Goal: Transaction & Acquisition: Book appointment/travel/reservation

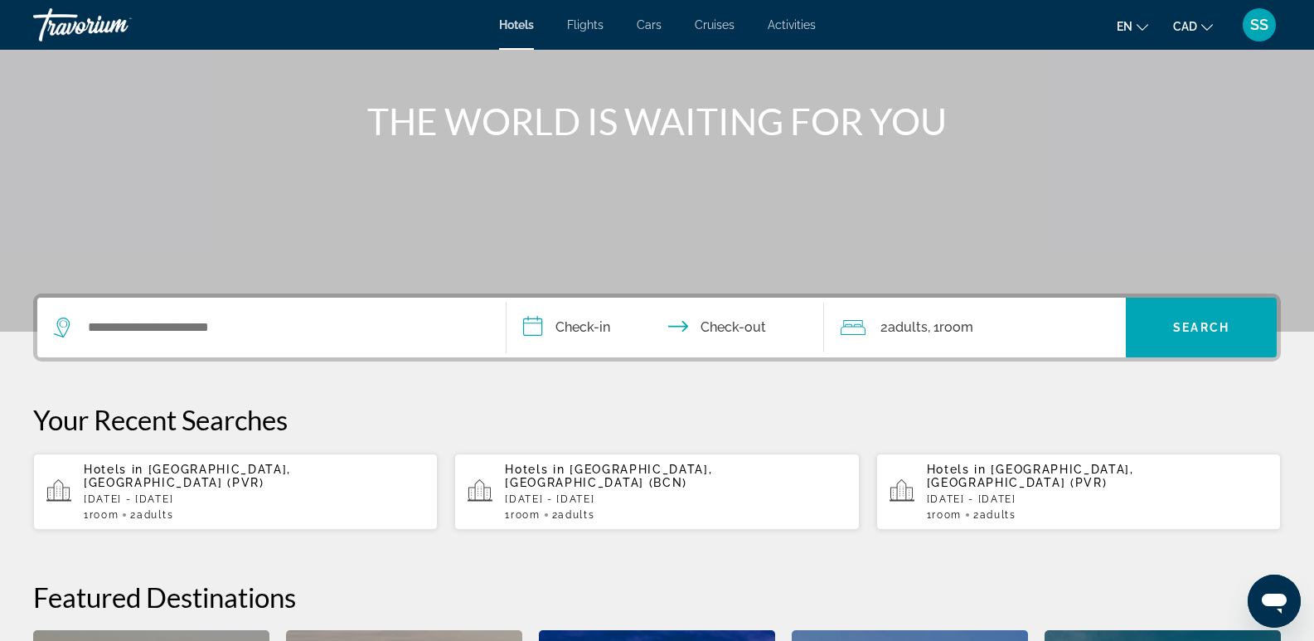
click at [172, 313] on div "Search widget" at bounding box center [271, 328] width 435 height 60
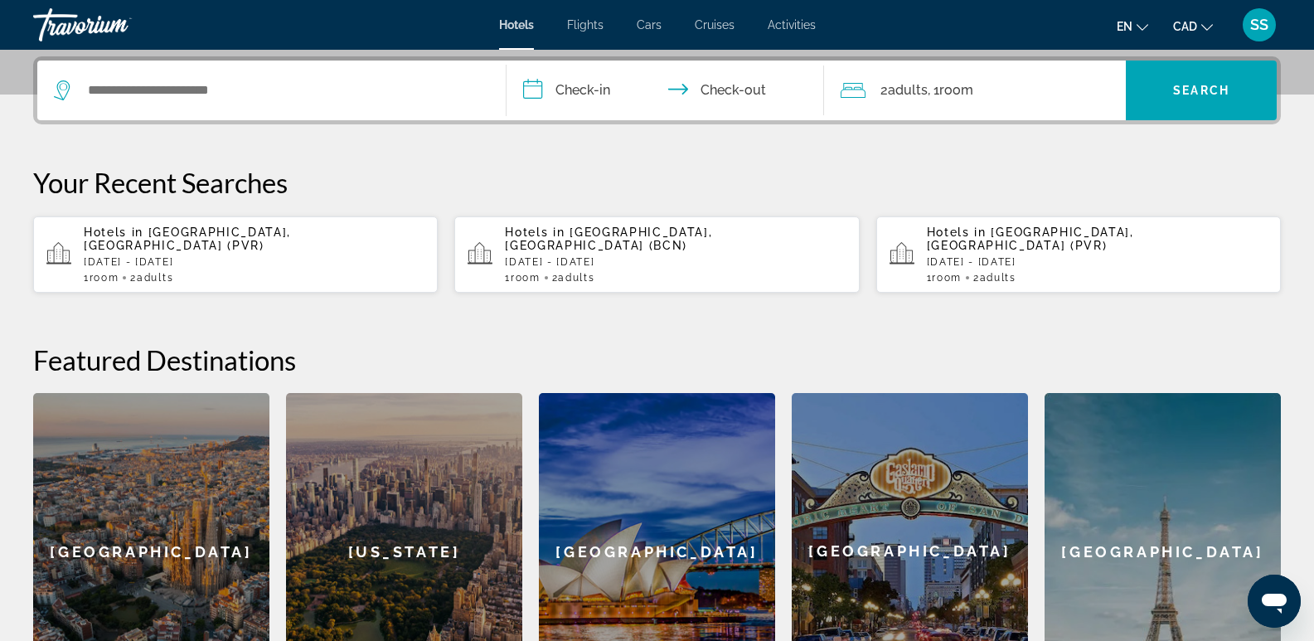
scroll to position [405, 0]
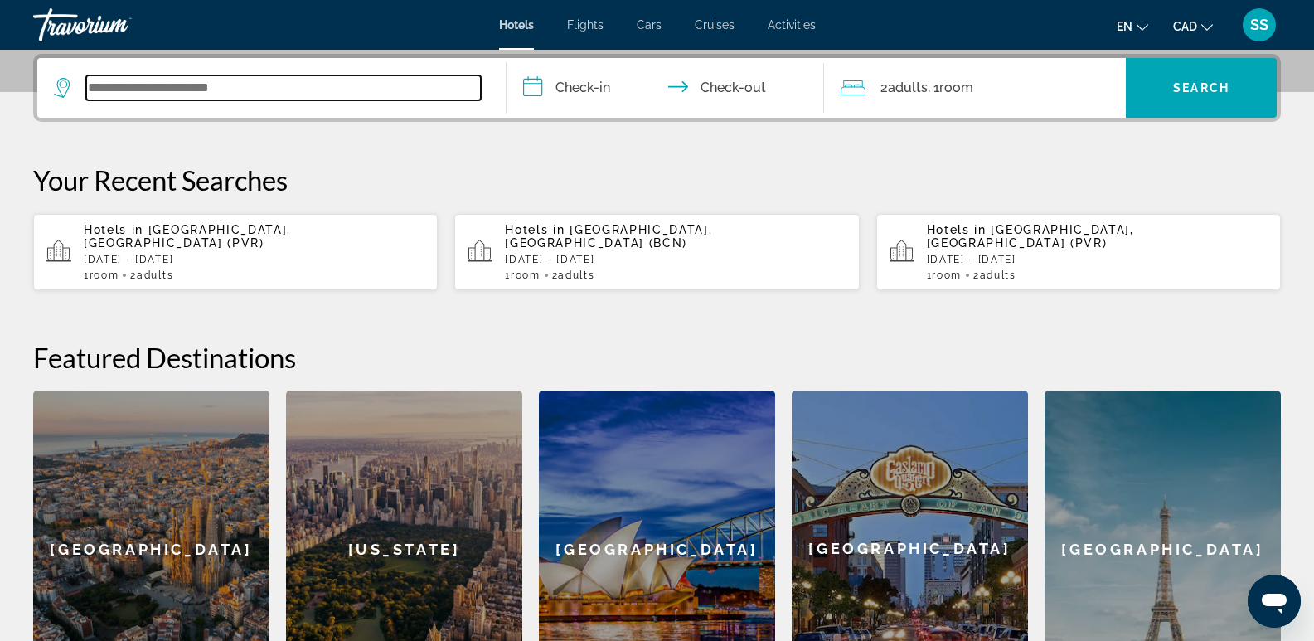
click at [190, 94] on input "Search widget" at bounding box center [283, 87] width 395 height 25
type input "*"
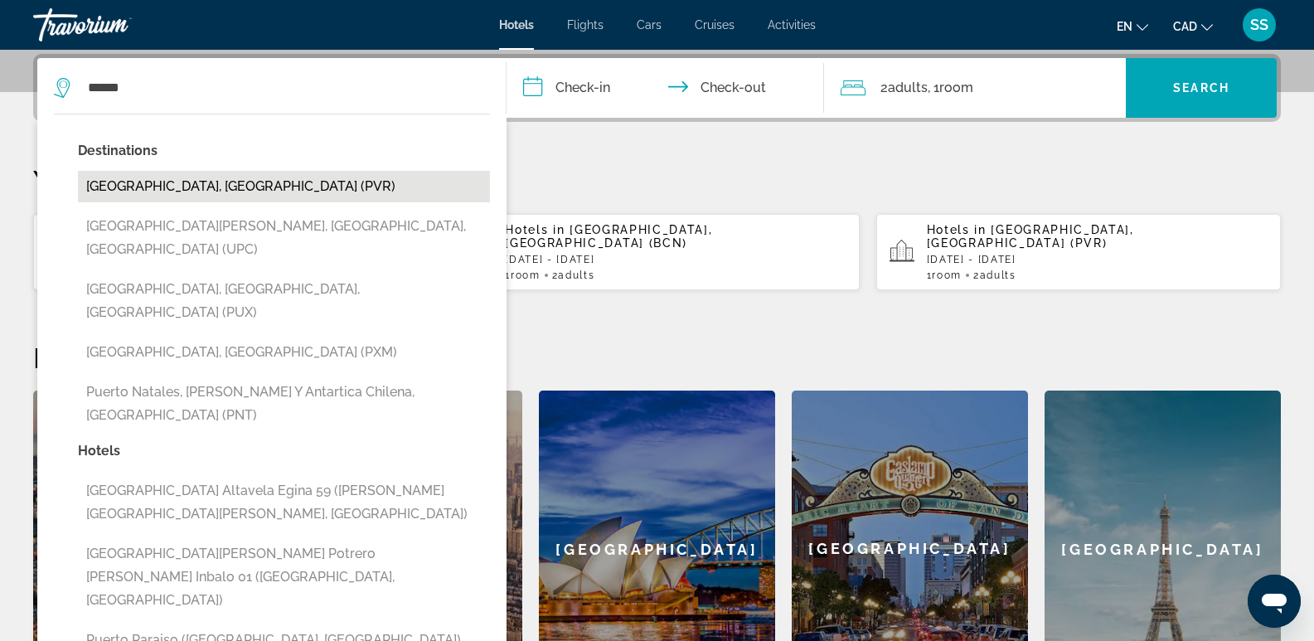
click at [216, 179] on button "[GEOGRAPHIC_DATA], [GEOGRAPHIC_DATA] (PVR)" at bounding box center [284, 187] width 412 height 32
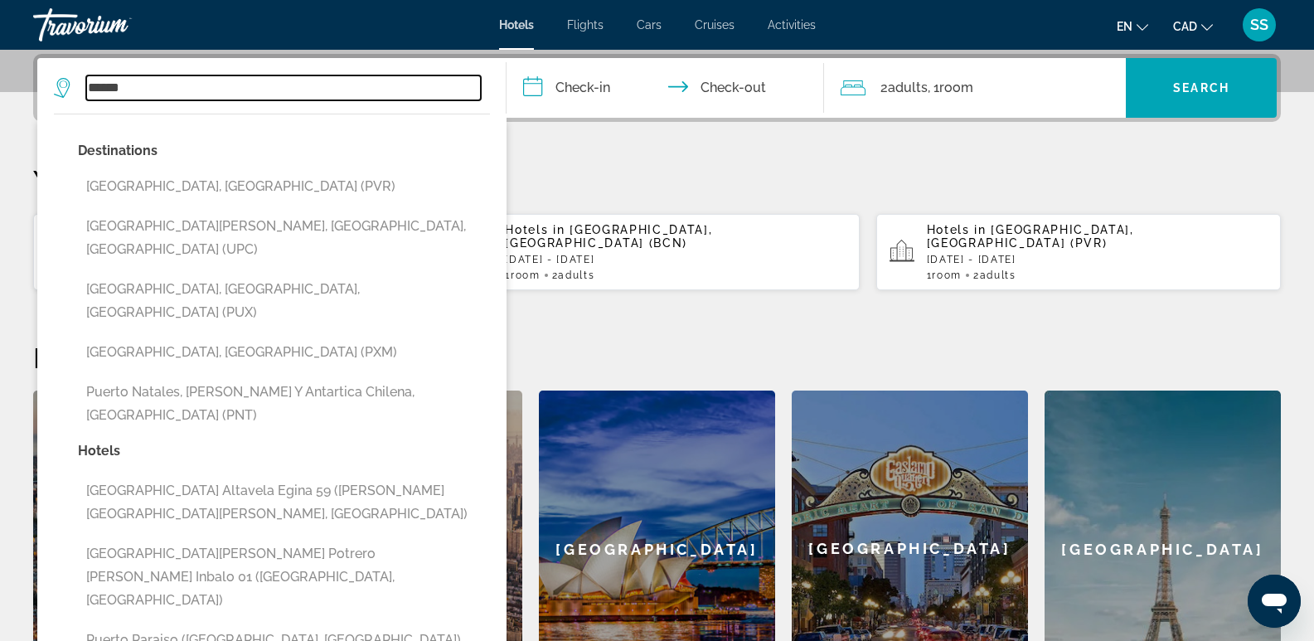
type input "**********"
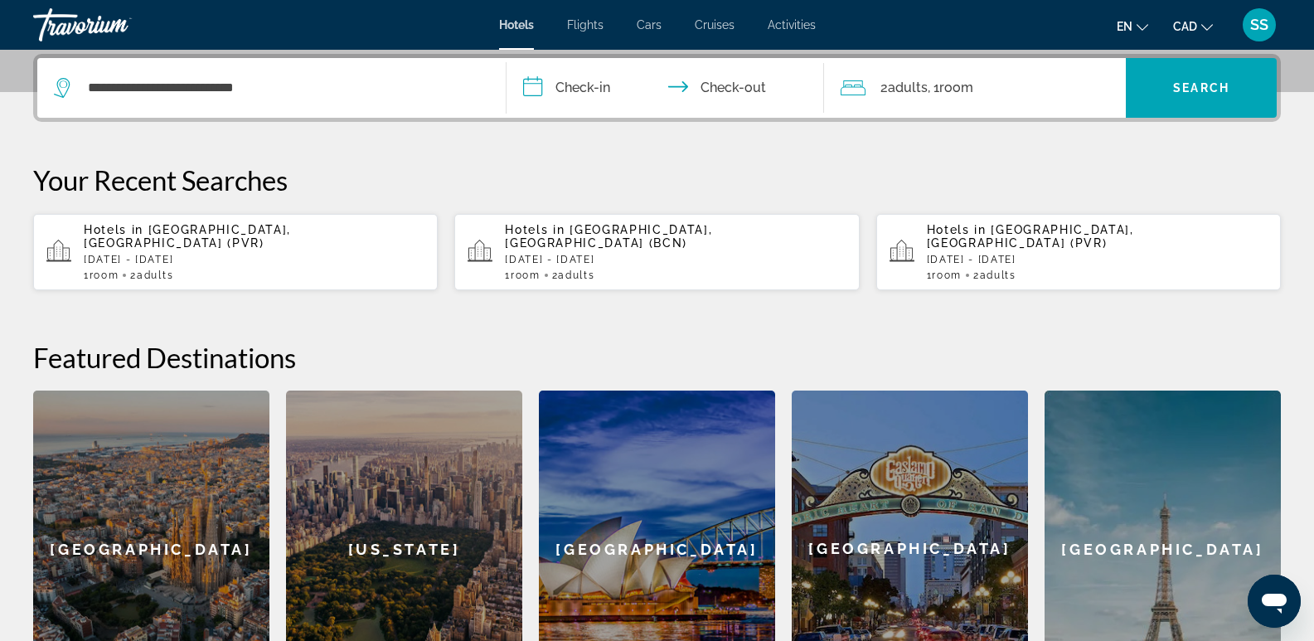
click at [608, 92] on input "**********" at bounding box center [669, 90] width 325 height 65
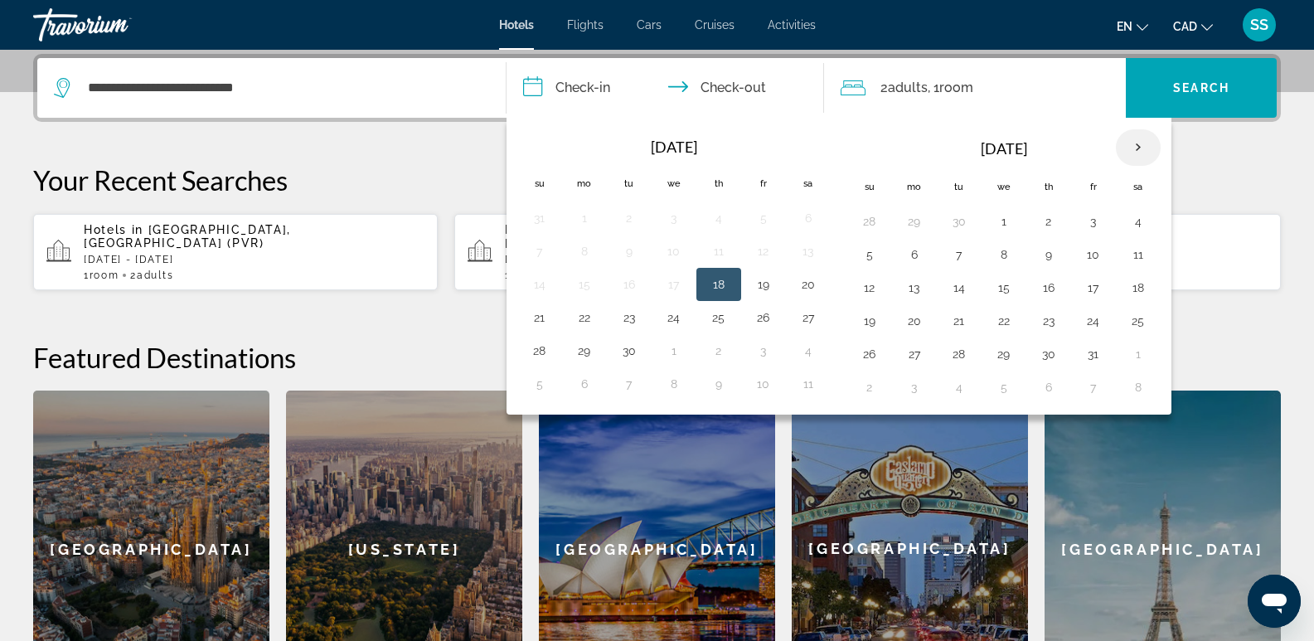
click at [1143, 143] on th "Next month" at bounding box center [1138, 147] width 45 height 36
click at [919, 285] on button "10" at bounding box center [914, 287] width 27 height 23
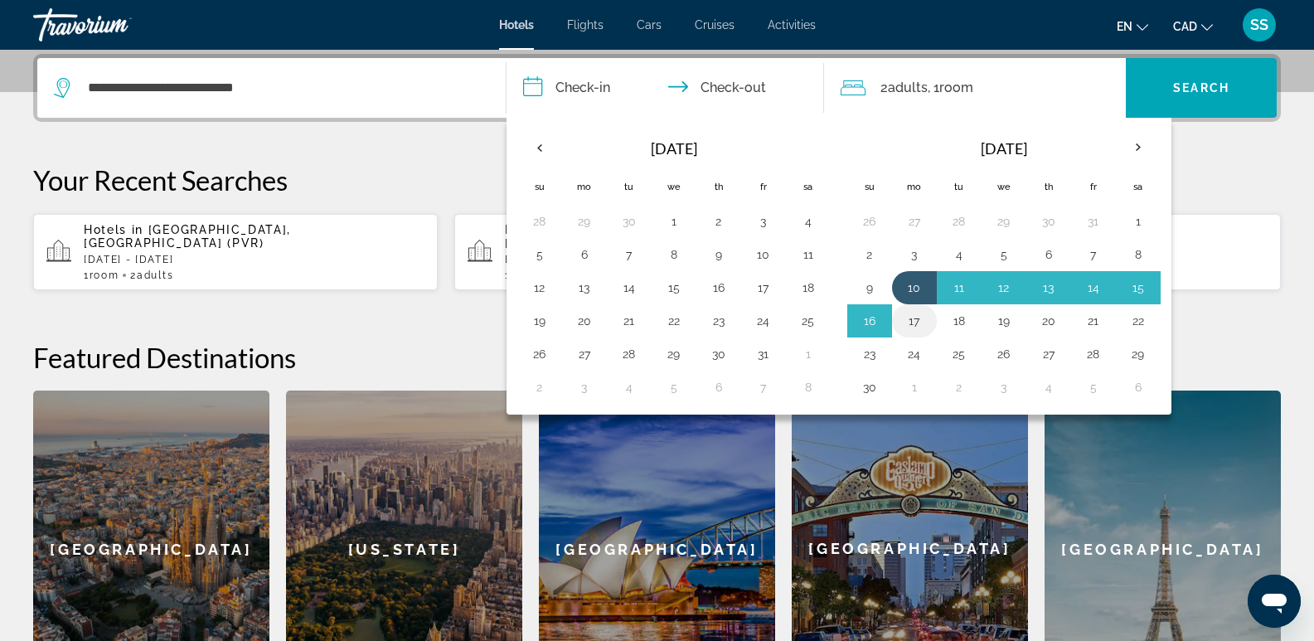
click at [918, 317] on button "17" at bounding box center [914, 320] width 27 height 23
type input "**********"
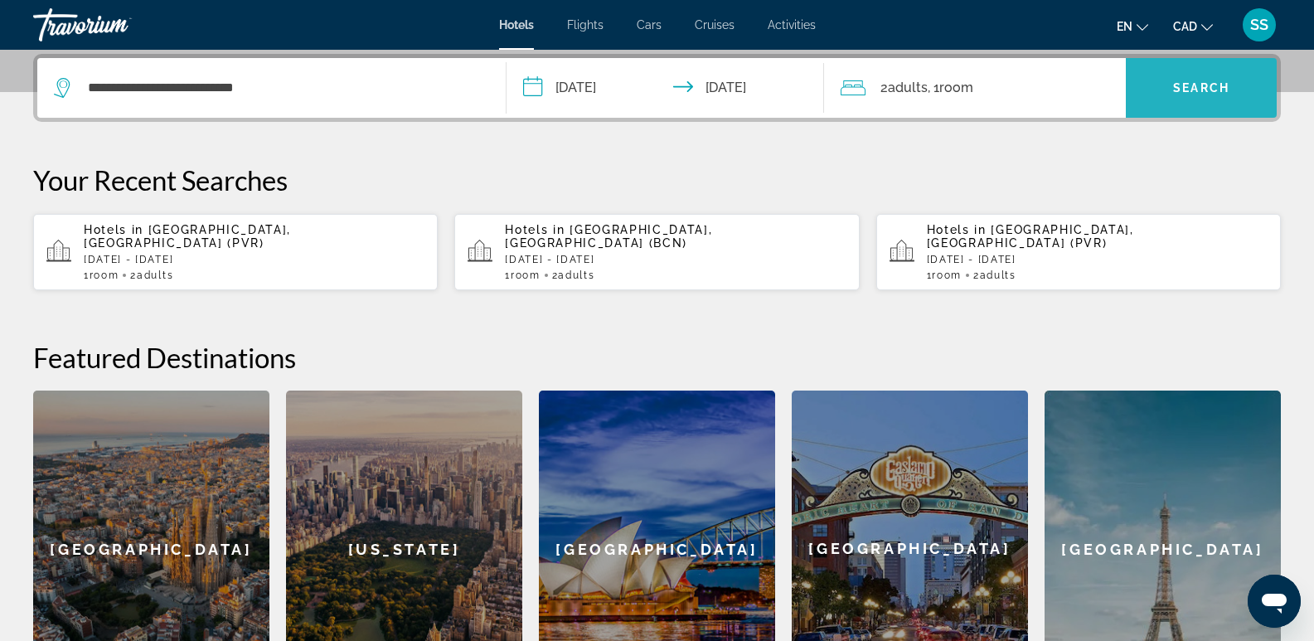
click at [1173, 82] on span "Search" at bounding box center [1201, 87] width 56 height 13
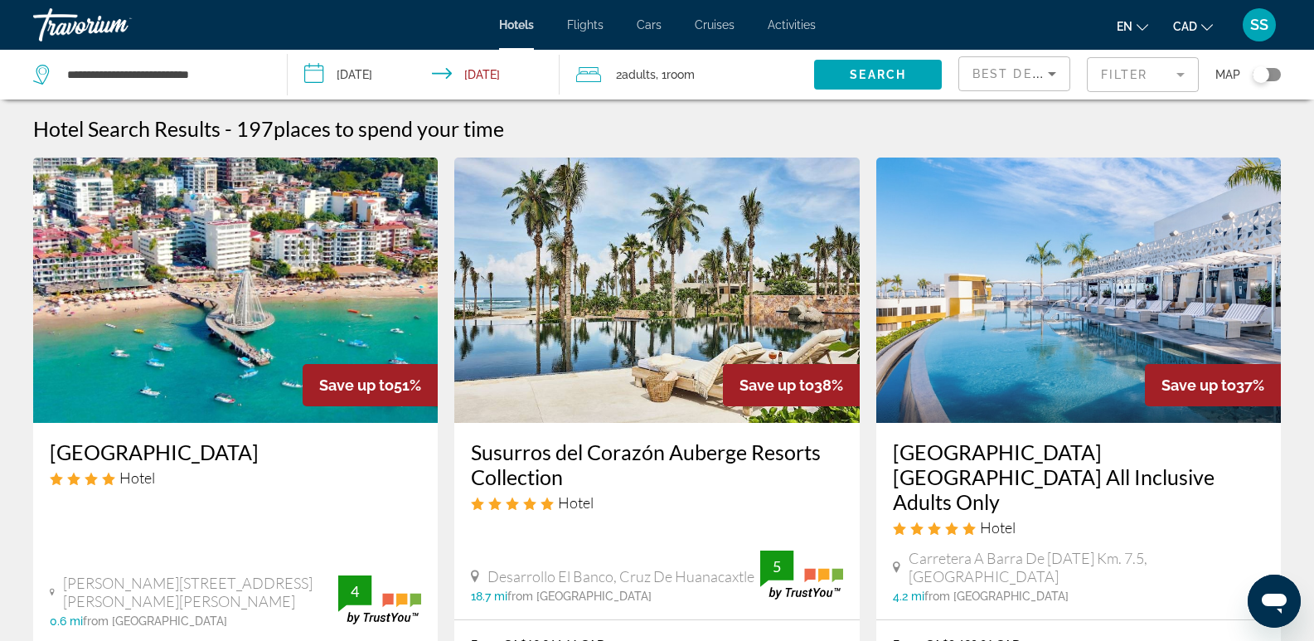
click at [308, 70] on input "**********" at bounding box center [427, 77] width 278 height 55
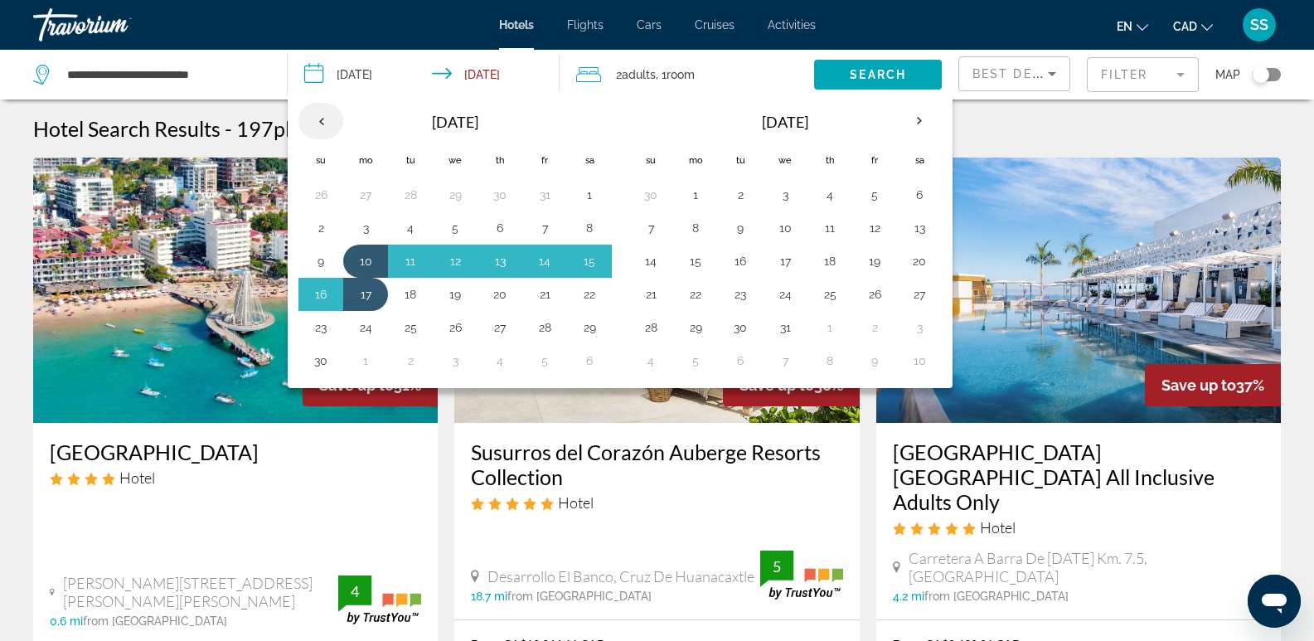
click at [337, 120] on th "Previous month" at bounding box center [321, 121] width 45 height 36
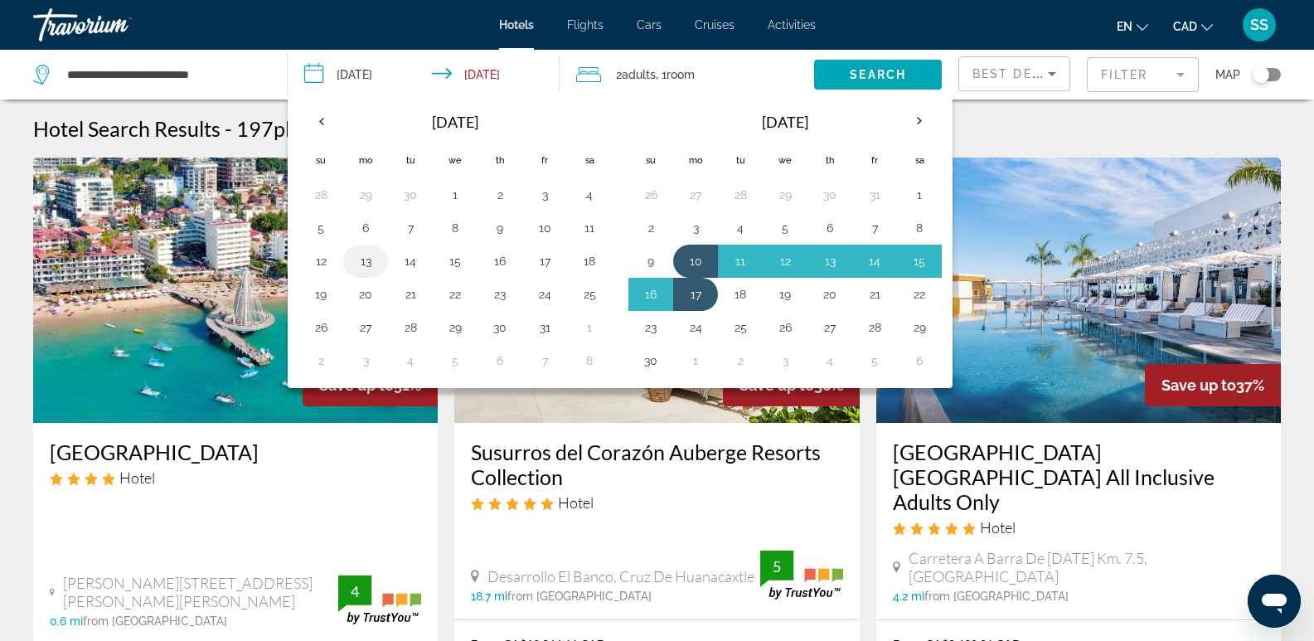
click at [372, 260] on button "13" at bounding box center [365, 261] width 27 height 23
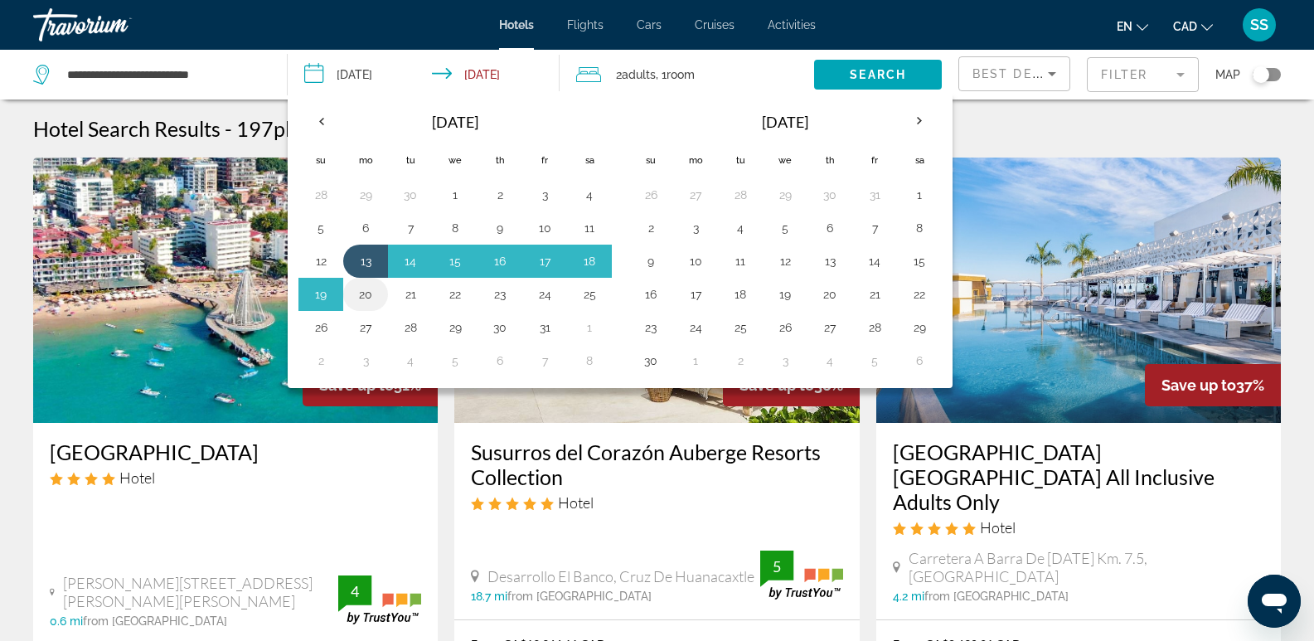
click at [364, 284] on button "20" at bounding box center [365, 294] width 27 height 23
type input "**********"
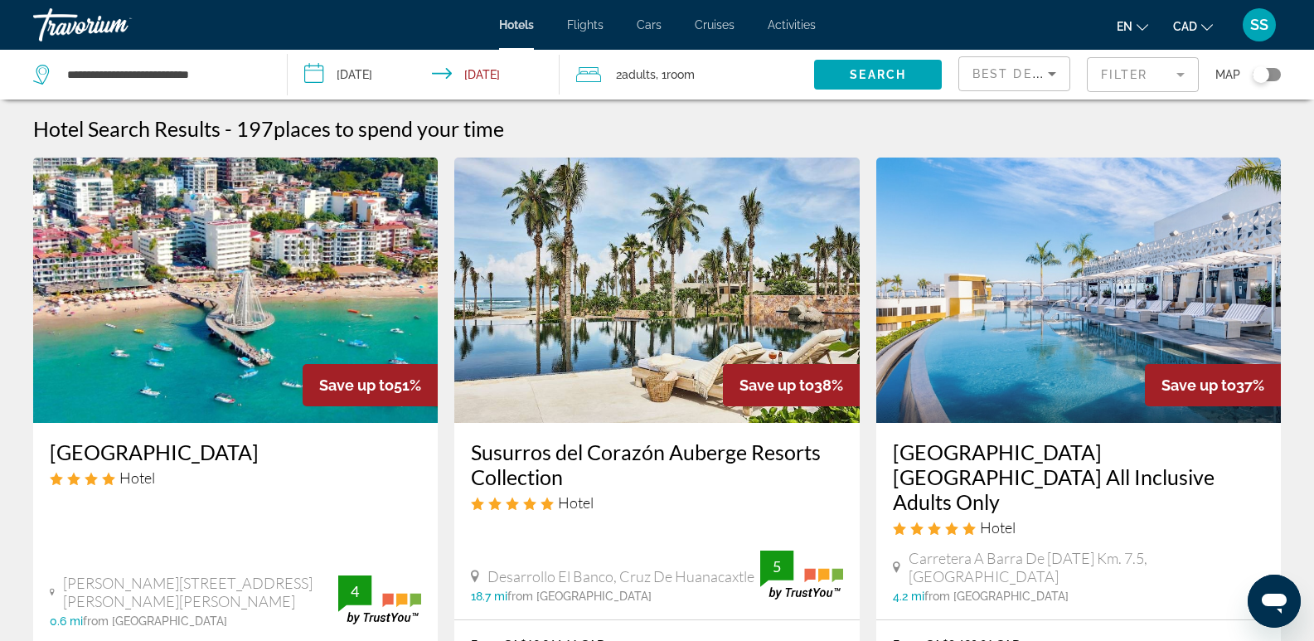
click at [897, 73] on span "Search" at bounding box center [878, 74] width 56 height 13
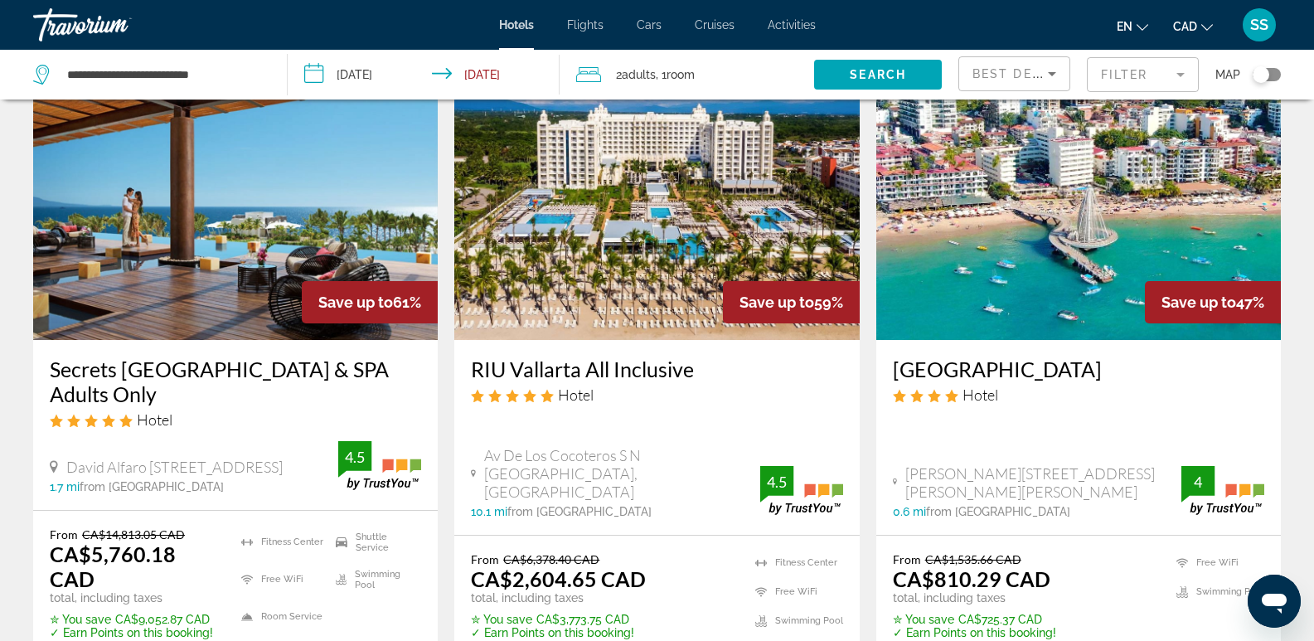
scroll to position [166, 0]
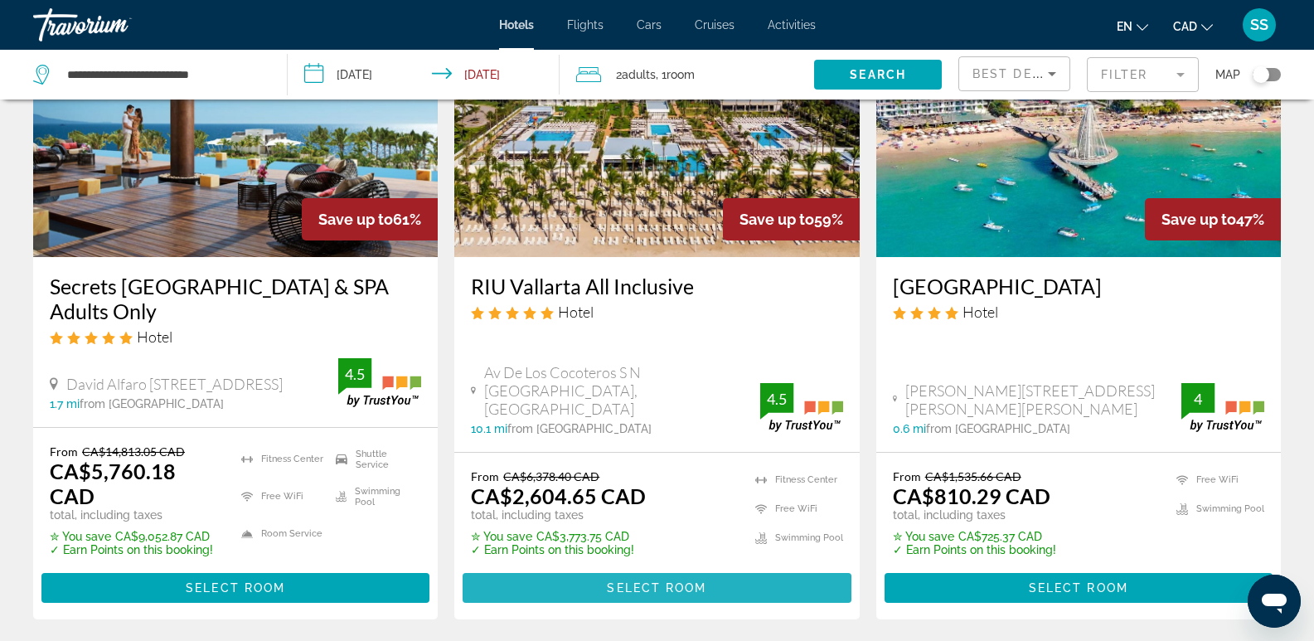
click at [649, 591] on span "Select Room" at bounding box center [657, 587] width 100 height 13
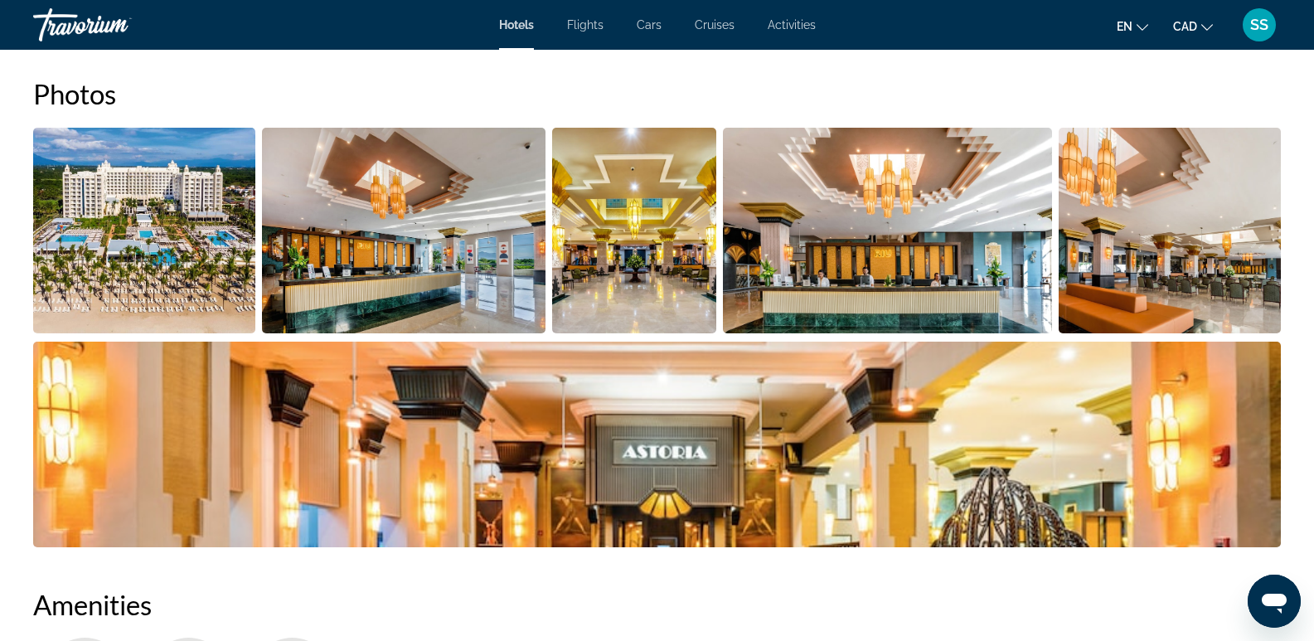
scroll to position [829, 0]
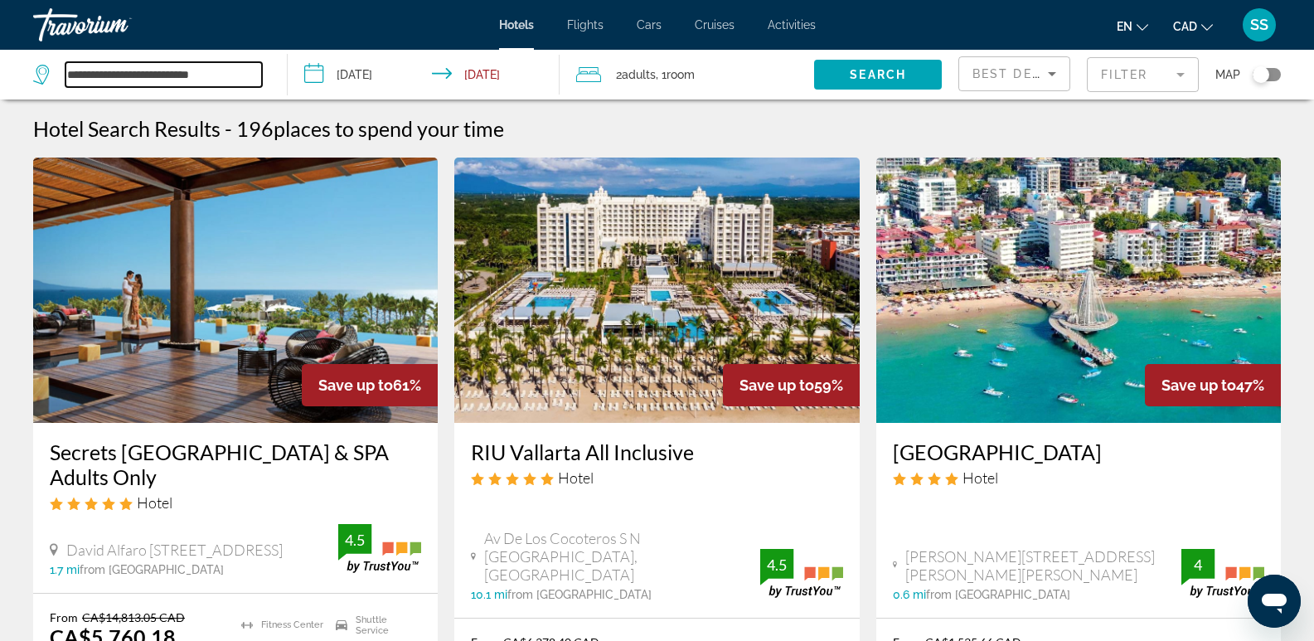
click at [193, 81] on input "**********" at bounding box center [164, 74] width 197 height 25
drag, startPoint x: 231, startPoint y: 77, endPoint x: 68, endPoint y: 75, distance: 162.5
click at [68, 75] on input "**********" at bounding box center [164, 74] width 197 height 25
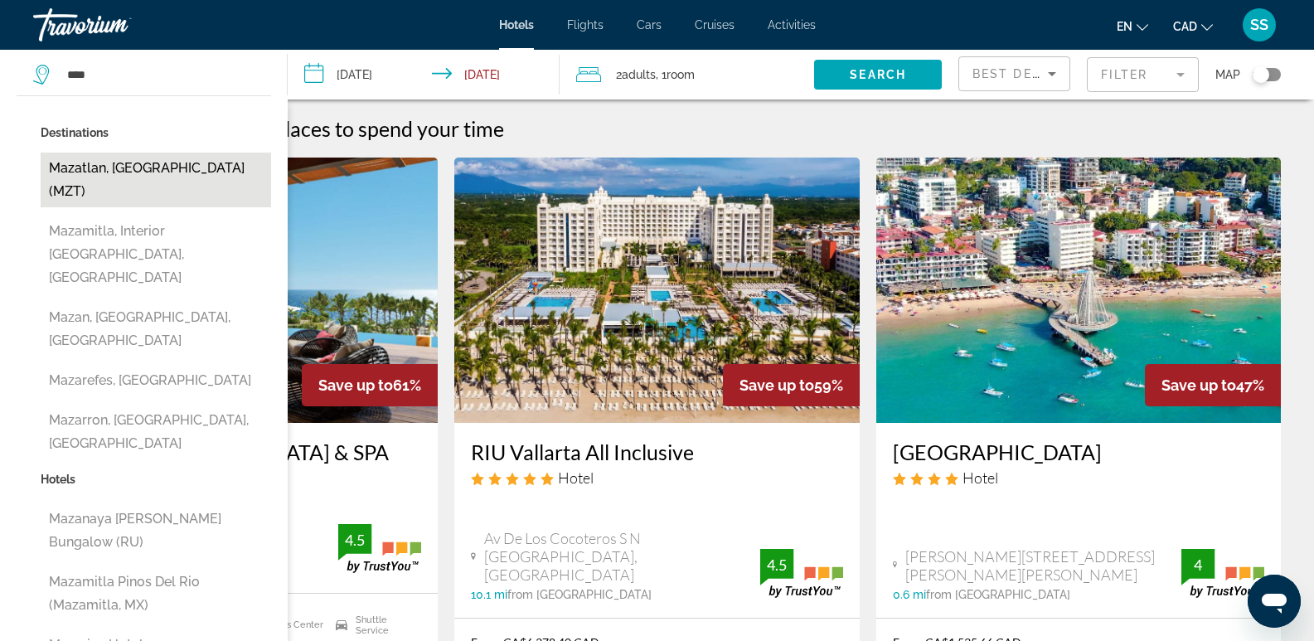
click at [148, 159] on button "Mazatlan, [GEOGRAPHIC_DATA] (MZT)" at bounding box center [156, 180] width 231 height 55
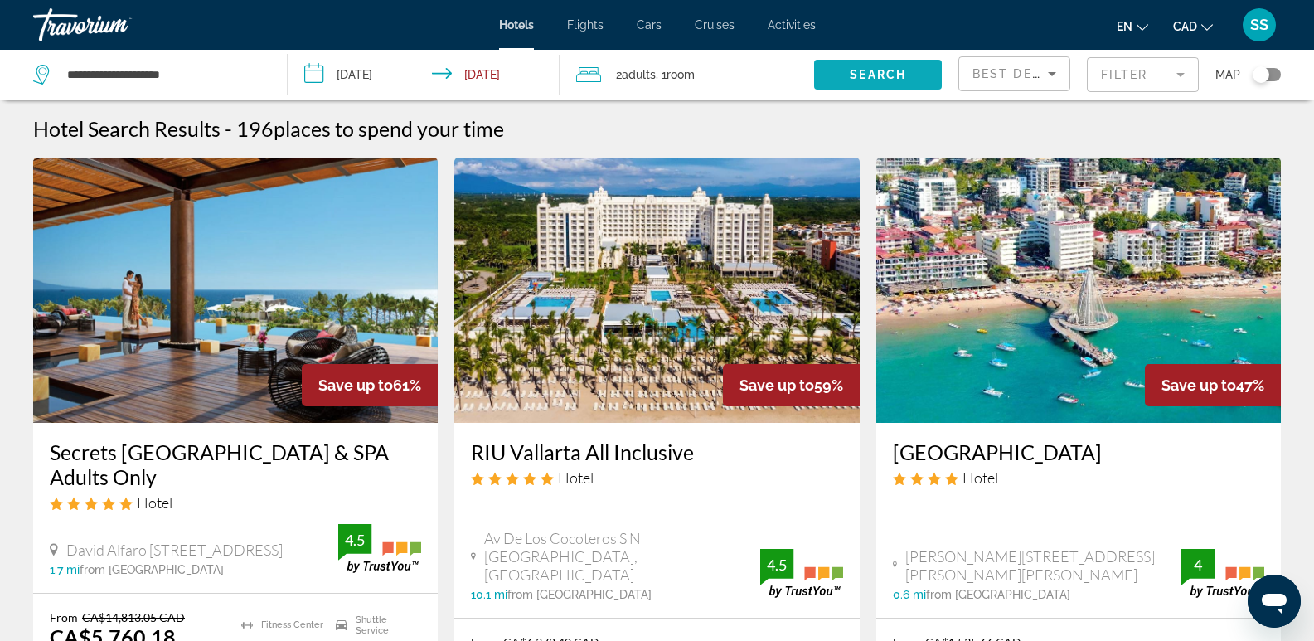
click at [886, 73] on span "Search" at bounding box center [878, 74] width 56 height 13
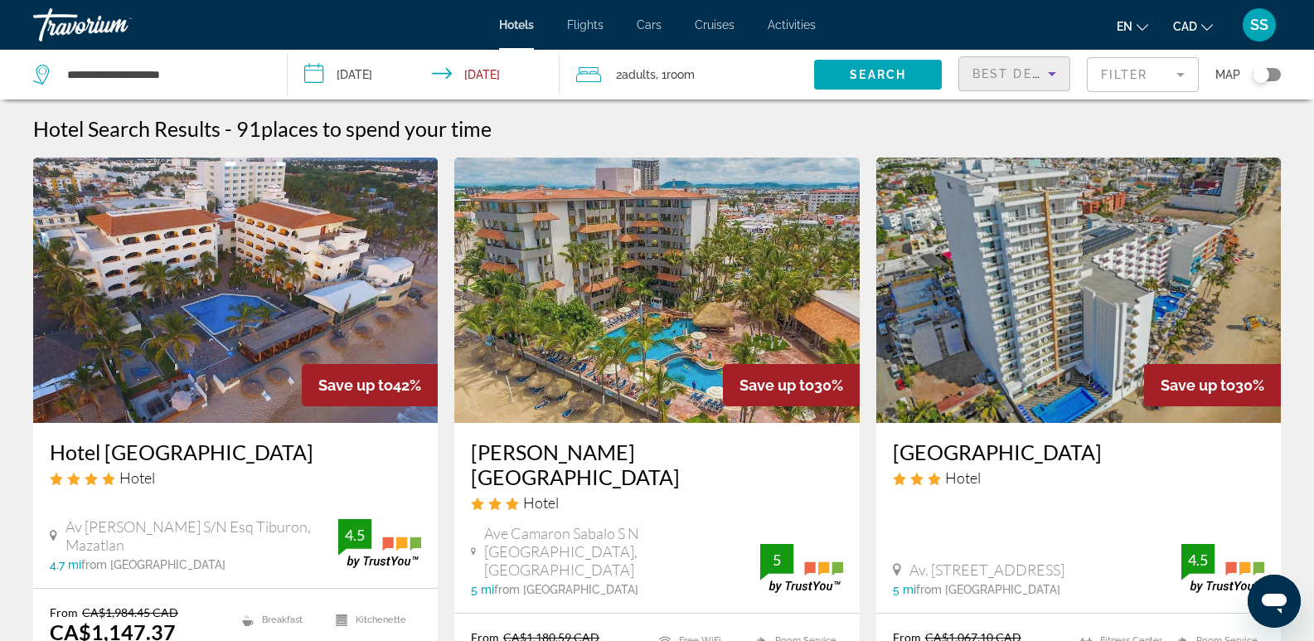
click at [1051, 77] on icon "Sort by" at bounding box center [1052, 74] width 20 height 20
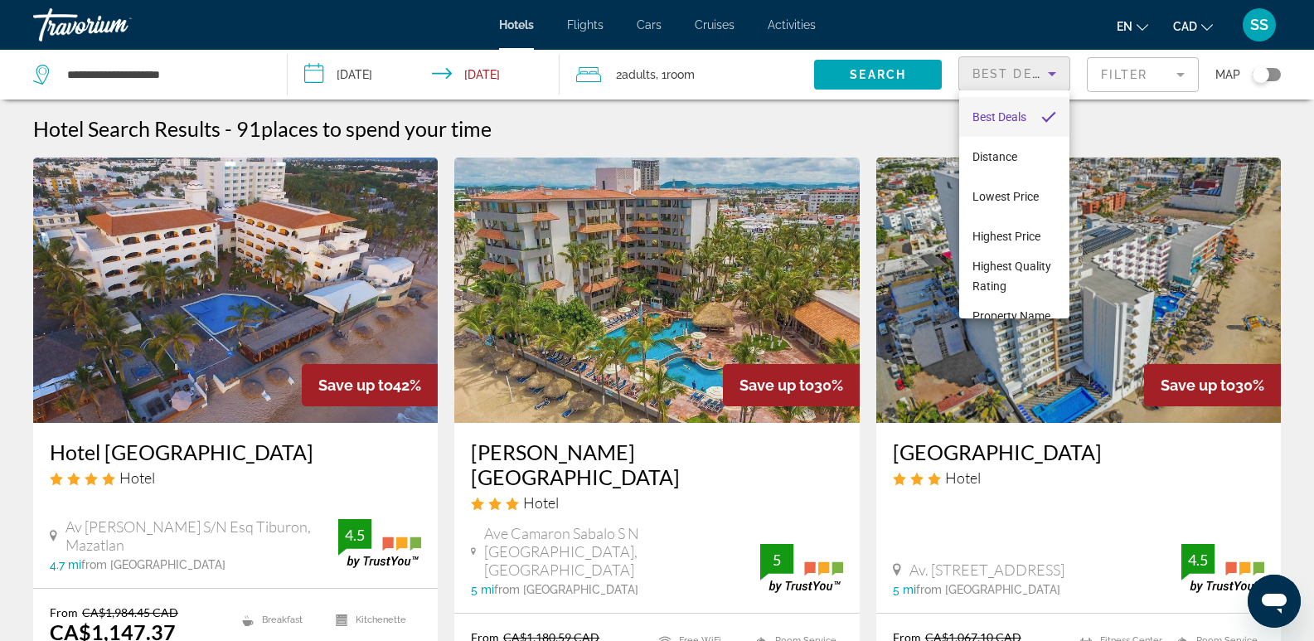
click at [1177, 77] on div at bounding box center [657, 320] width 1314 height 641
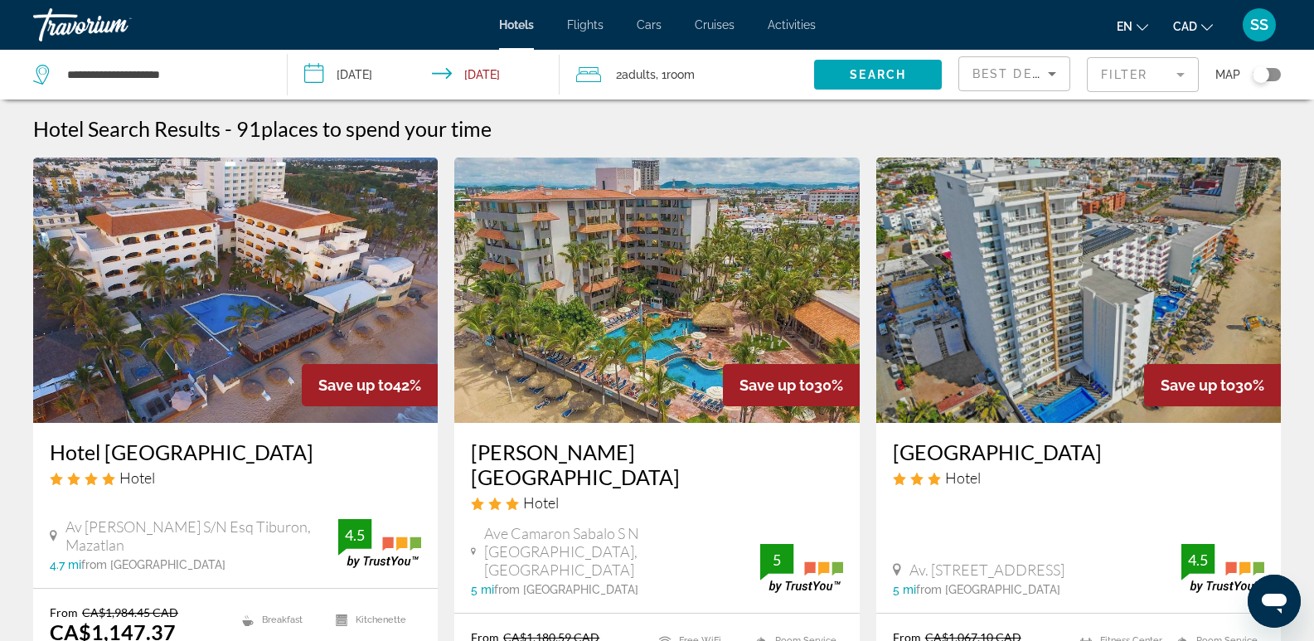
click at [1169, 75] on mat-form-field "Filter" at bounding box center [1143, 74] width 112 height 35
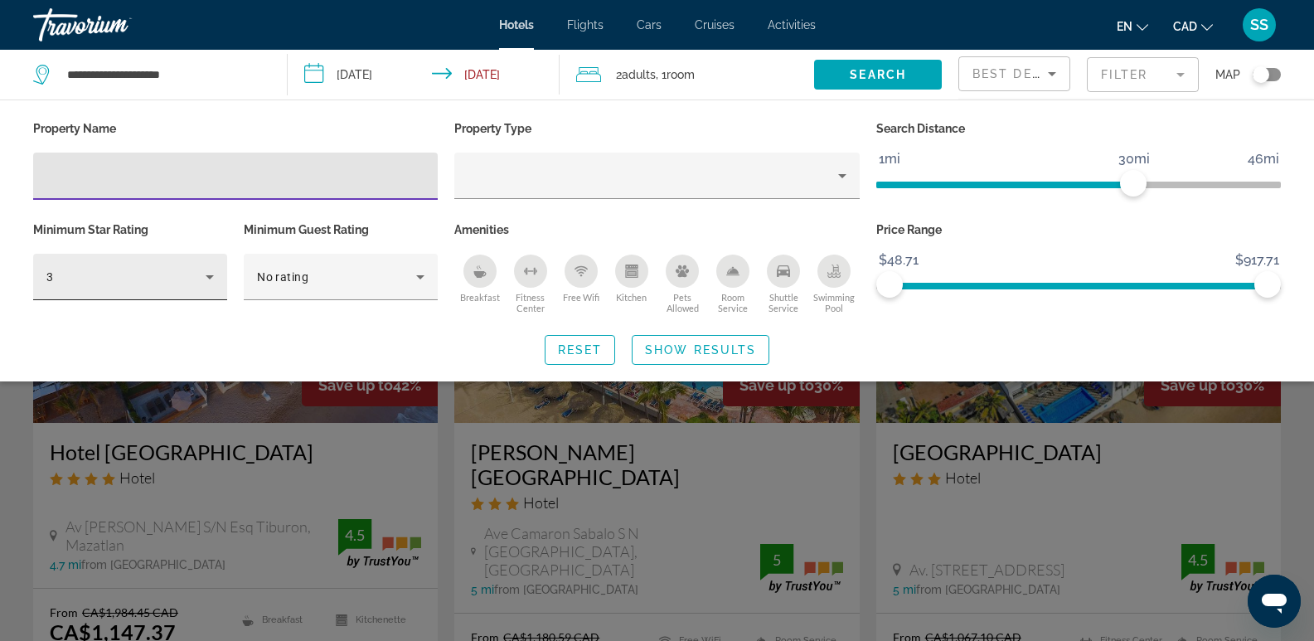
click at [212, 277] on icon "Hotel Filters" at bounding box center [210, 277] width 20 height 20
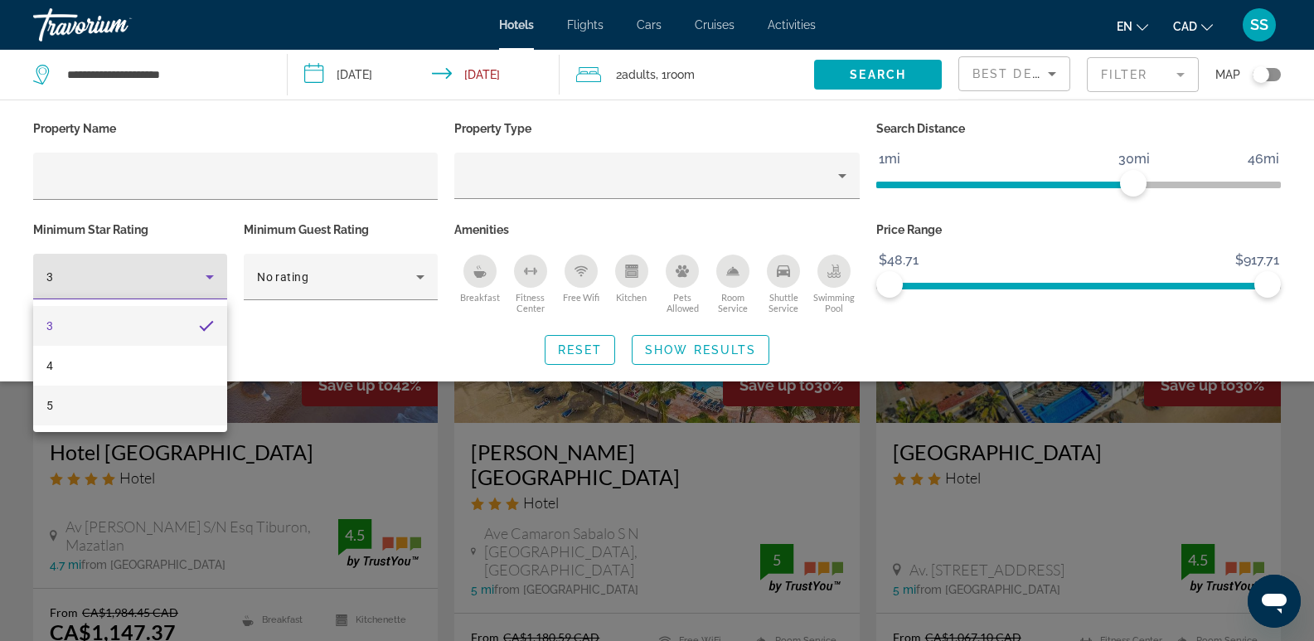
click at [114, 400] on mat-option "5" at bounding box center [130, 406] width 194 height 40
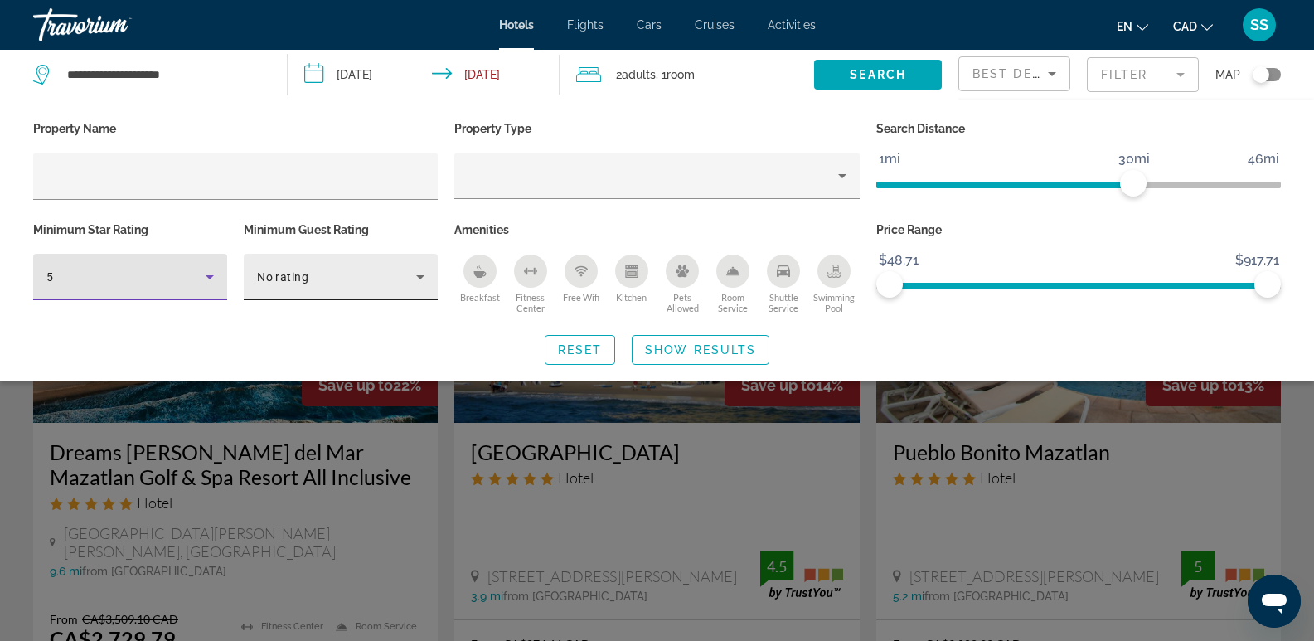
click at [418, 274] on icon "Hotel Filters" at bounding box center [420, 277] width 20 height 20
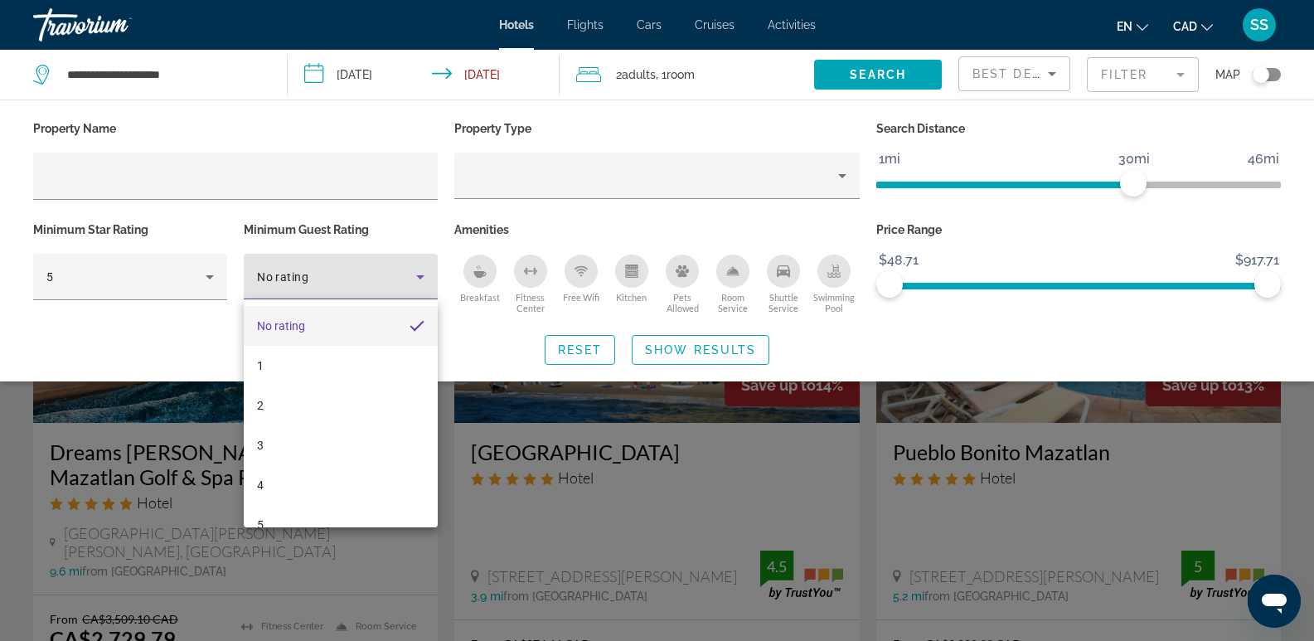
click at [898, 340] on div at bounding box center [657, 320] width 1314 height 641
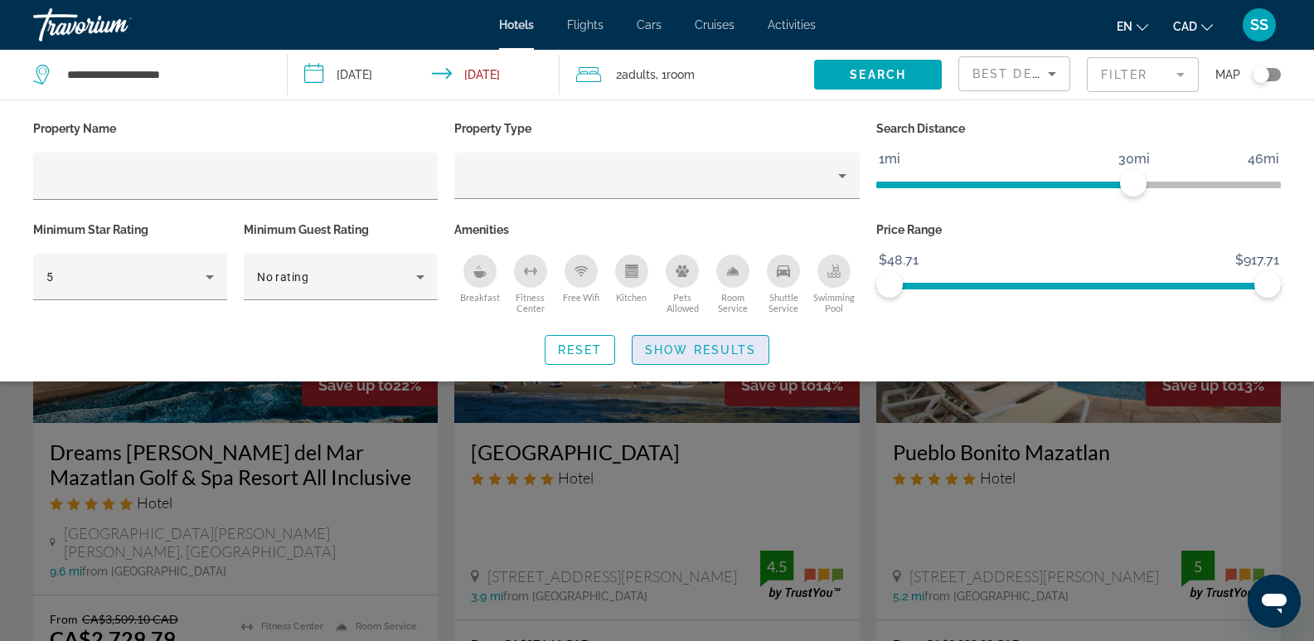
click at [722, 350] on span "Show Results" at bounding box center [700, 349] width 111 height 13
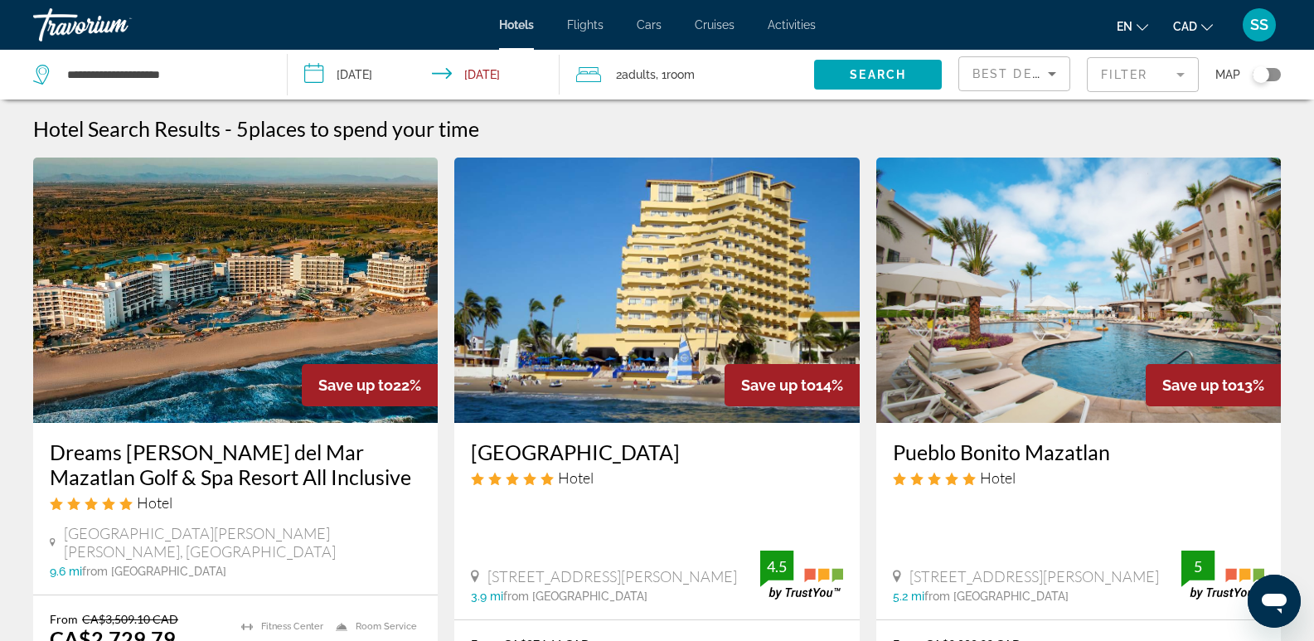
drag, startPoint x: 147, startPoint y: 49, endPoint x: 155, endPoint y: 60, distance: 13.6
click at [147, 50] on div "**********" at bounding box center [657, 320] width 1314 height 641
click at [155, 66] on input "**********" at bounding box center [164, 74] width 197 height 25
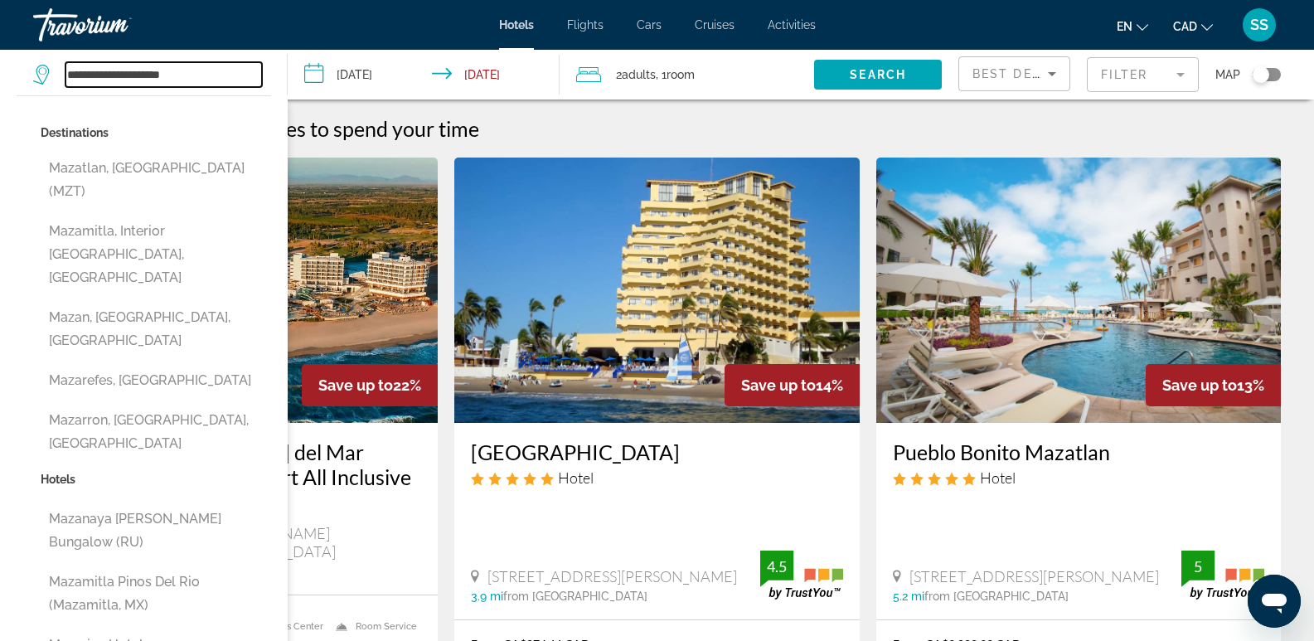
drag, startPoint x: 206, startPoint y: 76, endPoint x: 66, endPoint y: 78, distance: 140.1
click at [66, 78] on input "**********" at bounding box center [164, 74] width 197 height 25
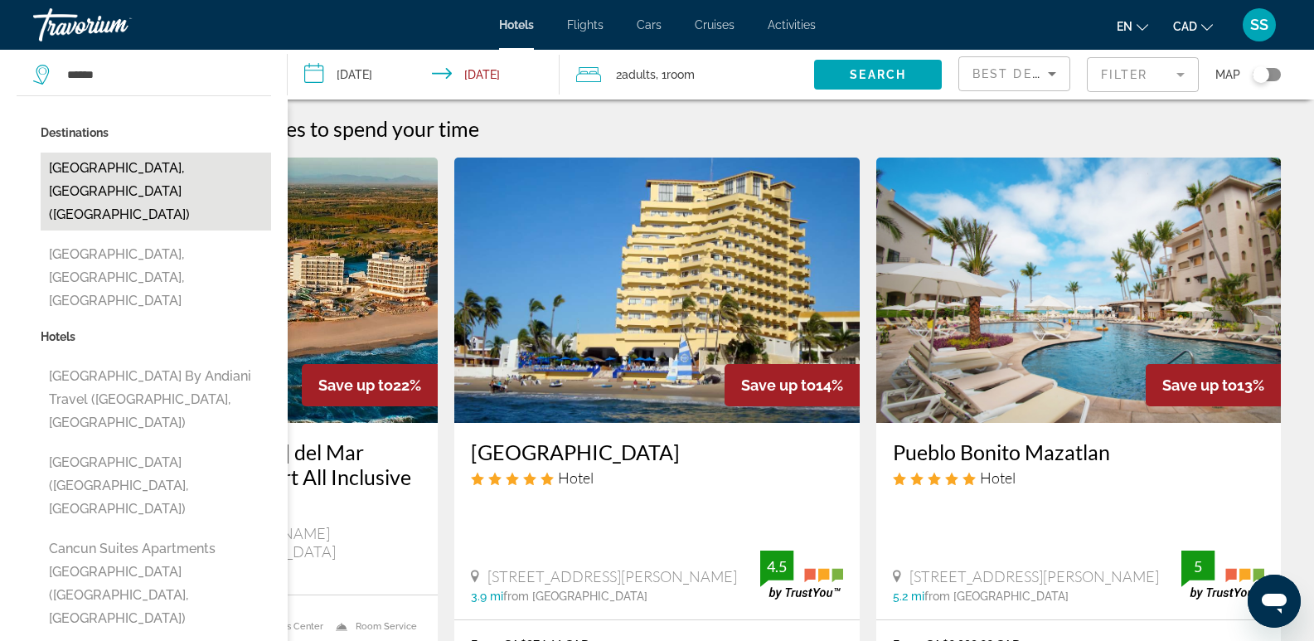
click at [139, 172] on button "[GEOGRAPHIC_DATA], [GEOGRAPHIC_DATA] ([GEOGRAPHIC_DATA])" at bounding box center [156, 192] width 231 height 78
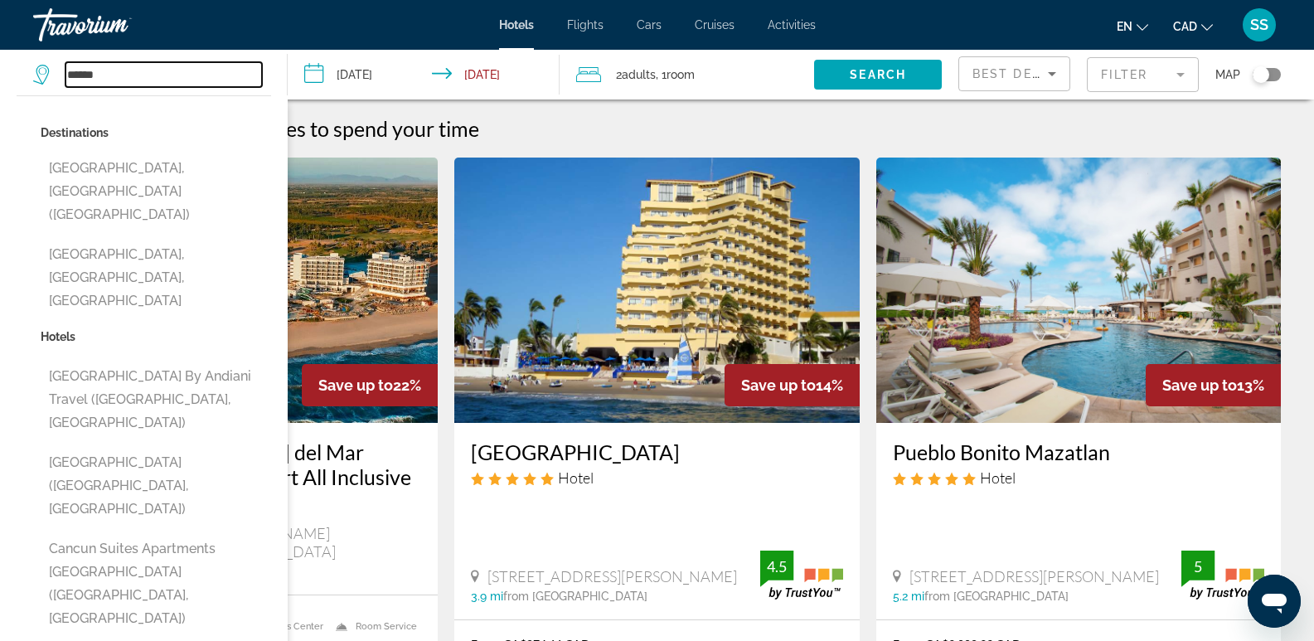
type input "**********"
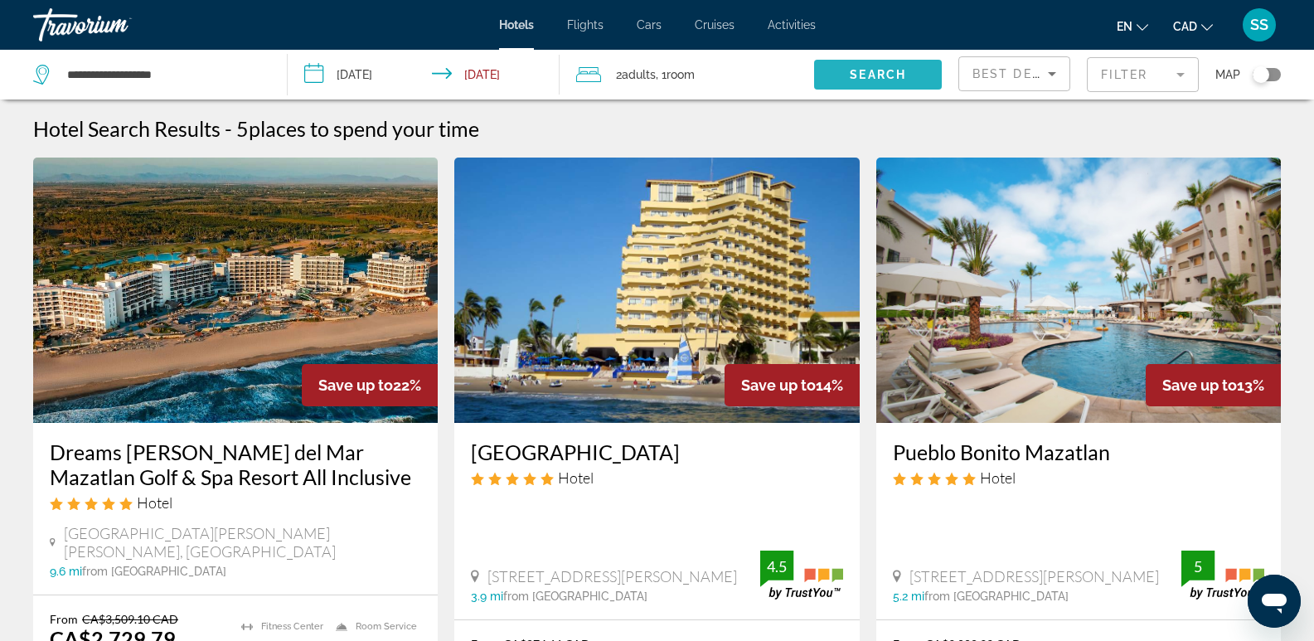
click at [871, 85] on span "Search widget" at bounding box center [878, 75] width 128 height 40
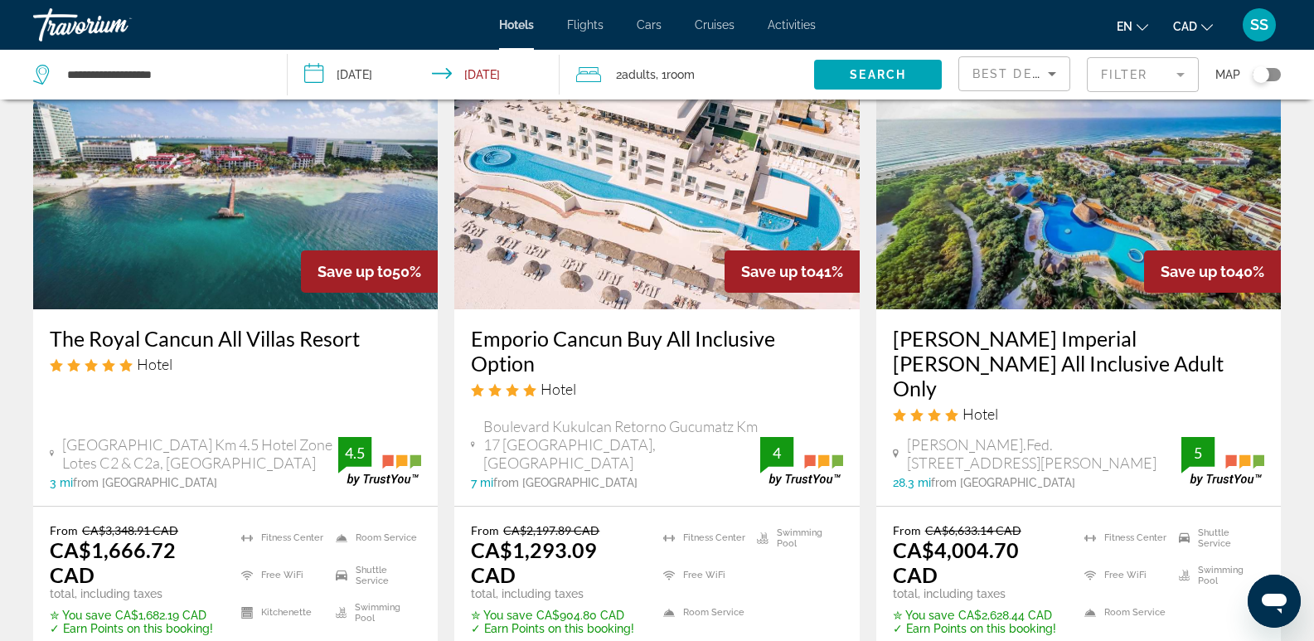
scroll to position [746, 0]
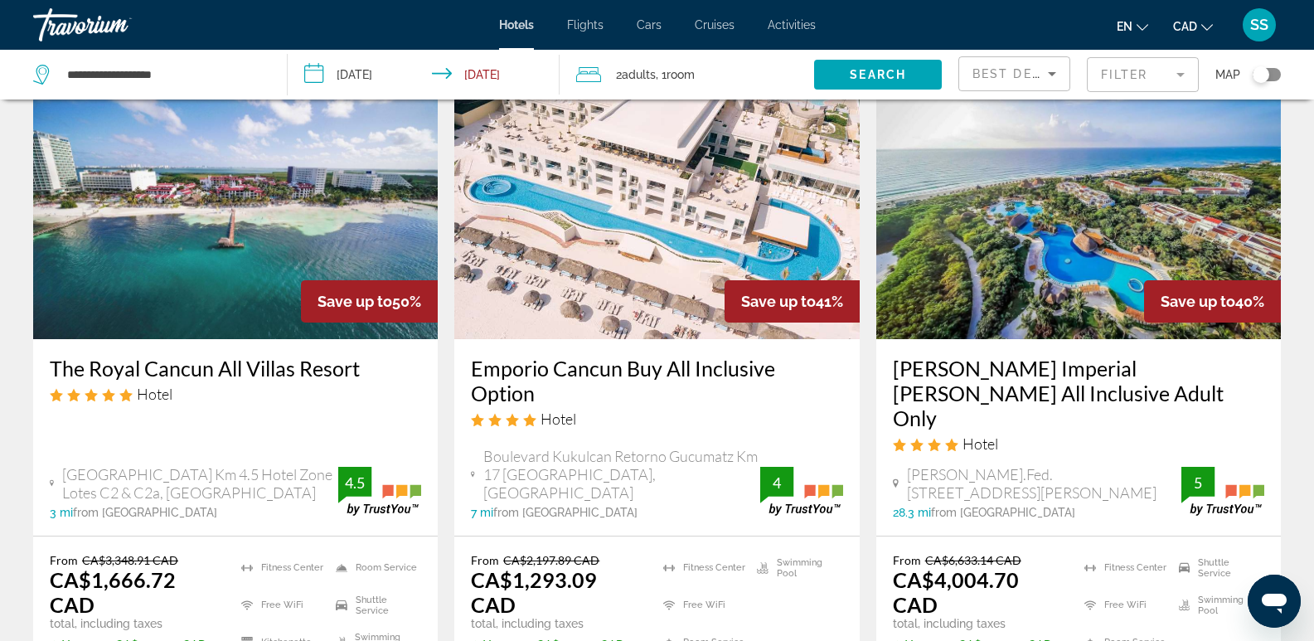
click at [194, 219] on img "Main content" at bounding box center [235, 206] width 405 height 265
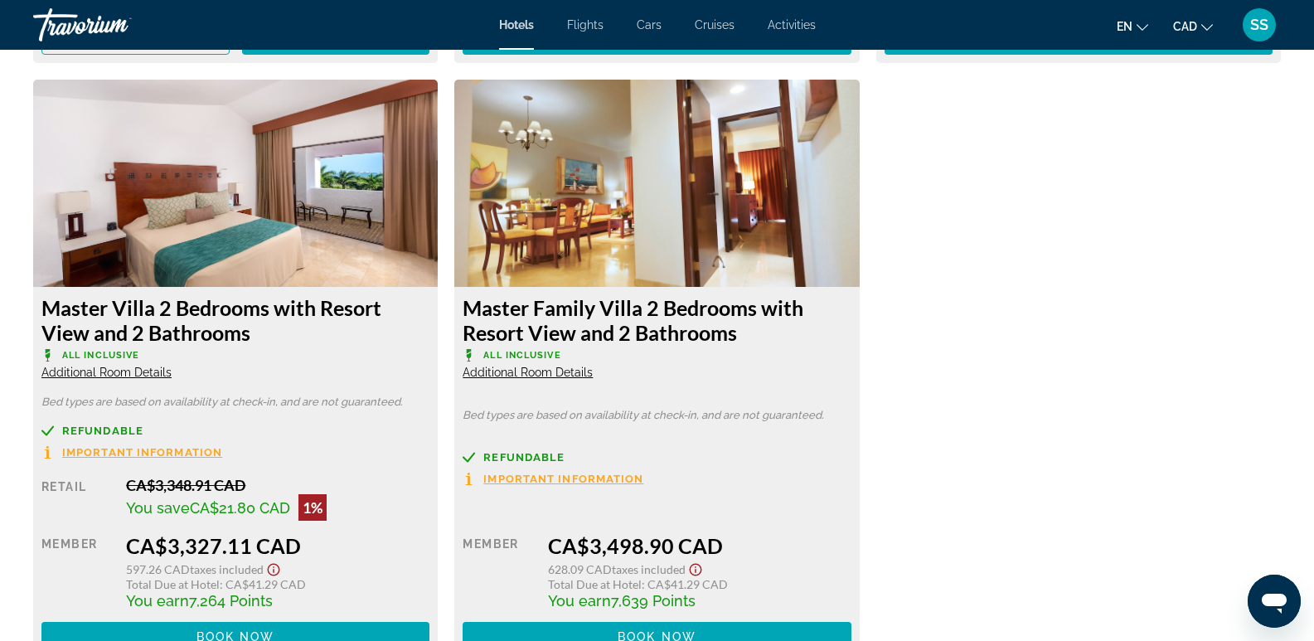
scroll to position [4063, 0]
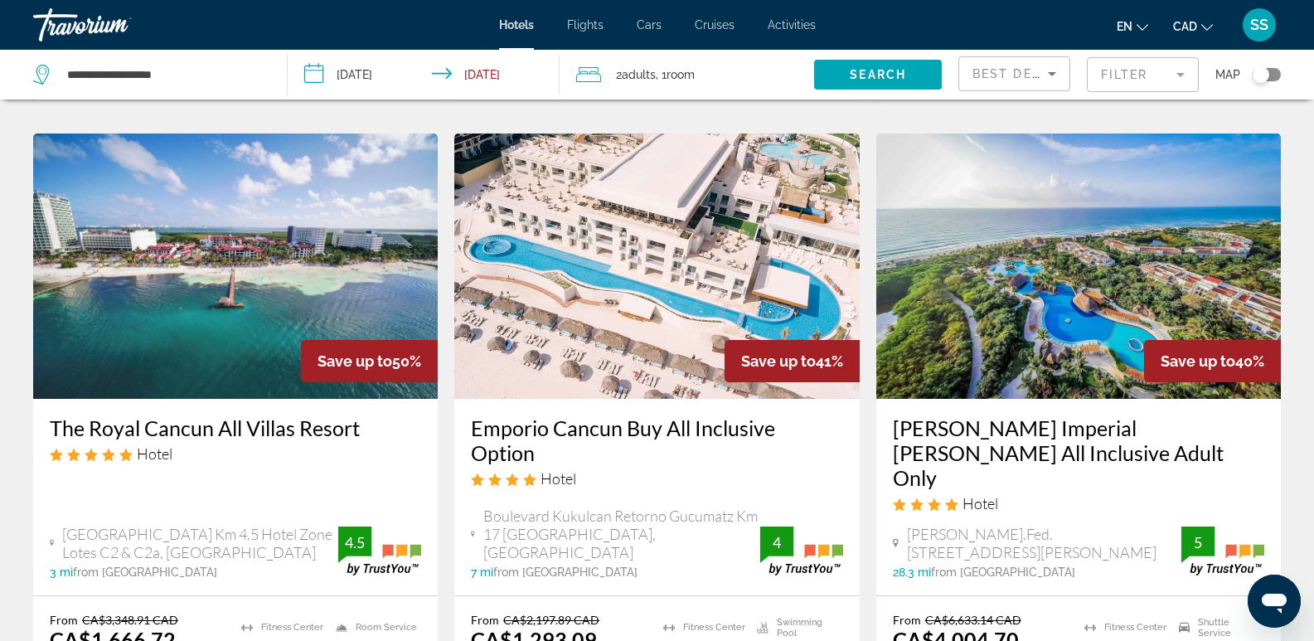
scroll to position [663, 0]
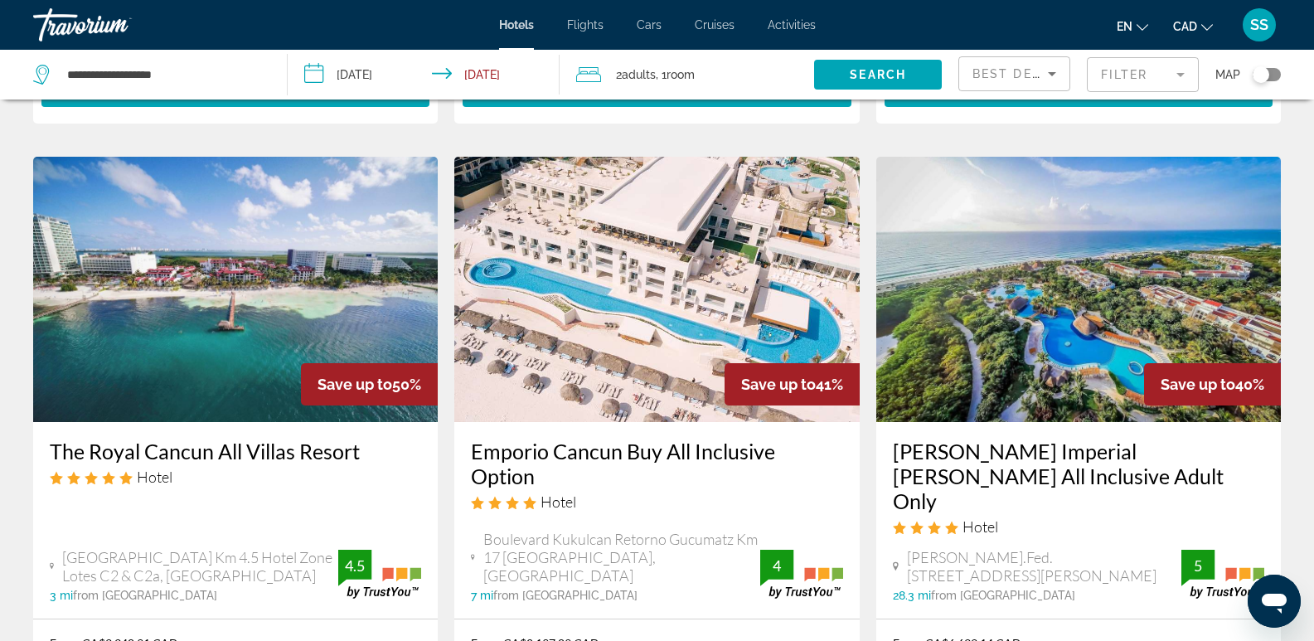
click at [634, 458] on h3 "Emporio Cancun Buy All Inclusive Option" at bounding box center [656, 464] width 371 height 50
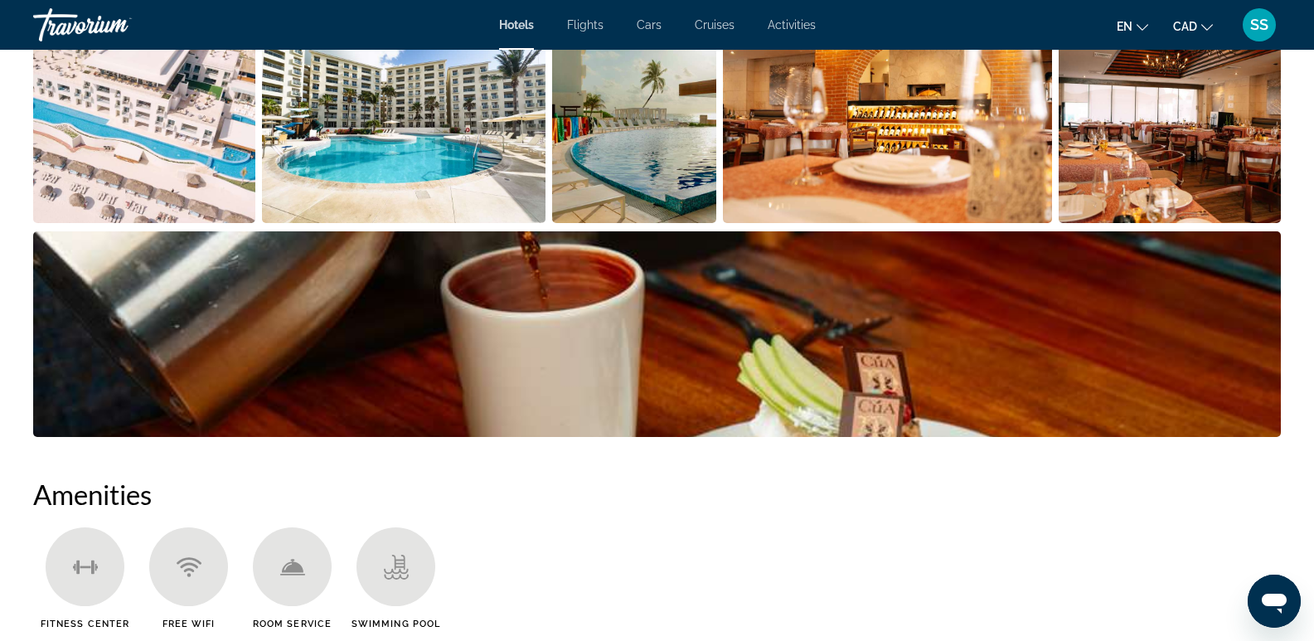
scroll to position [926, 0]
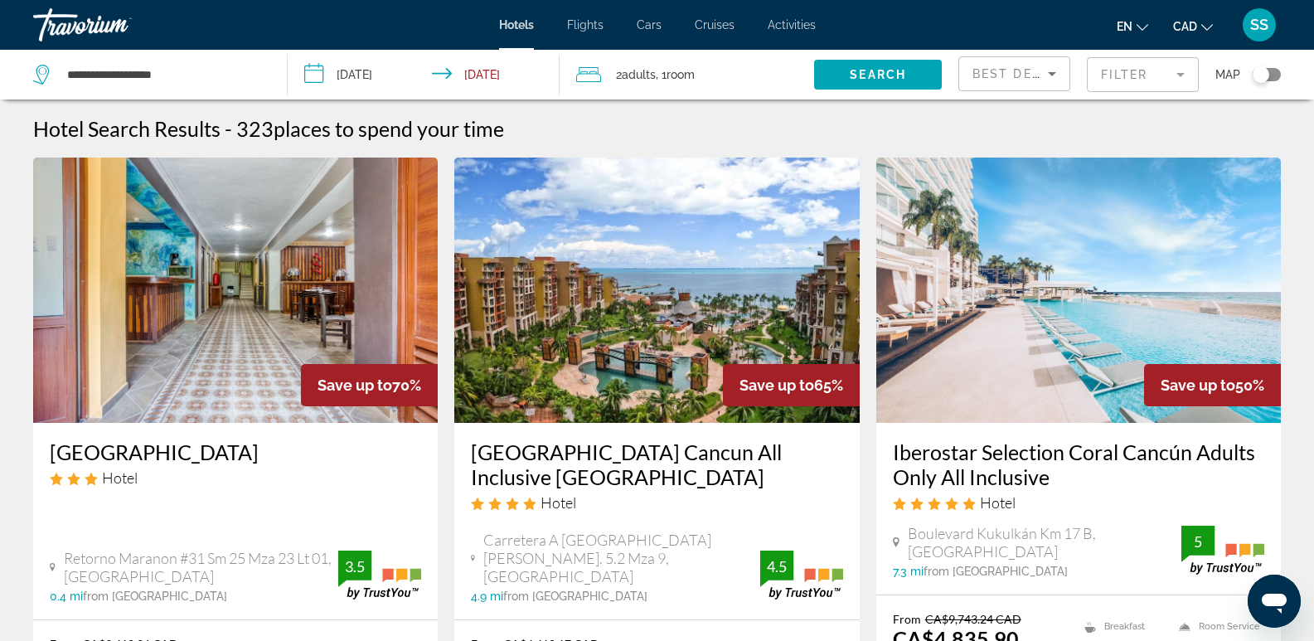
click at [624, 451] on h3 "[GEOGRAPHIC_DATA] Cancun All Inclusive [GEOGRAPHIC_DATA]" at bounding box center [656, 464] width 371 height 50
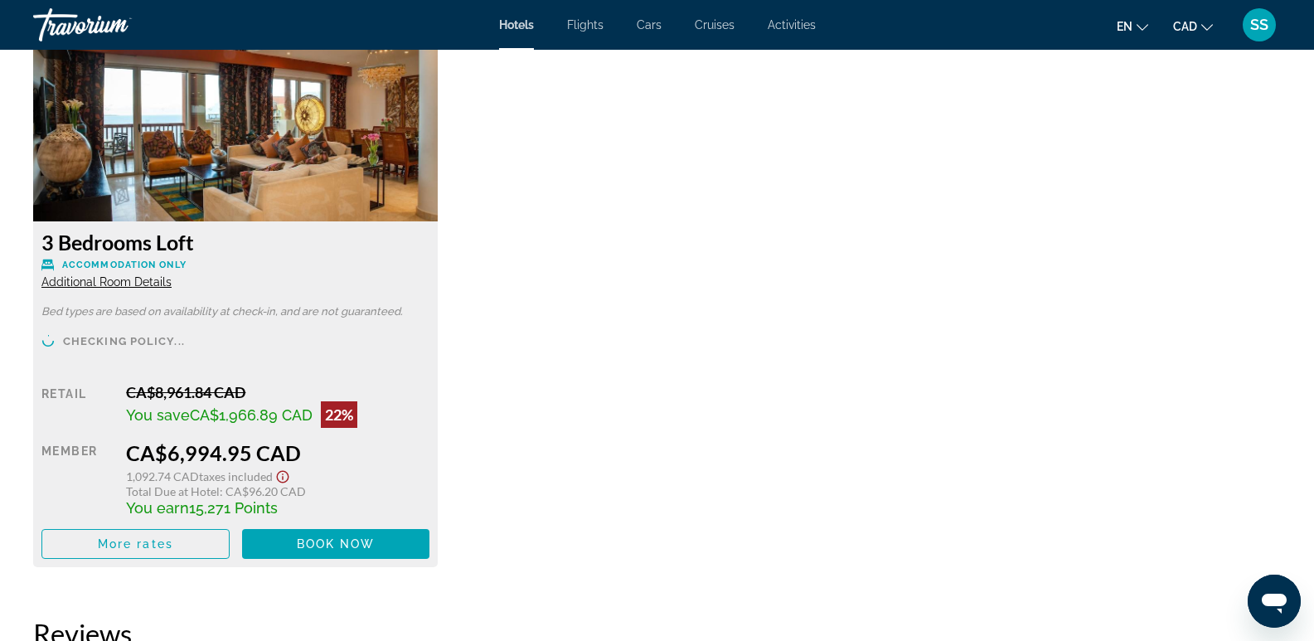
scroll to position [4062, 0]
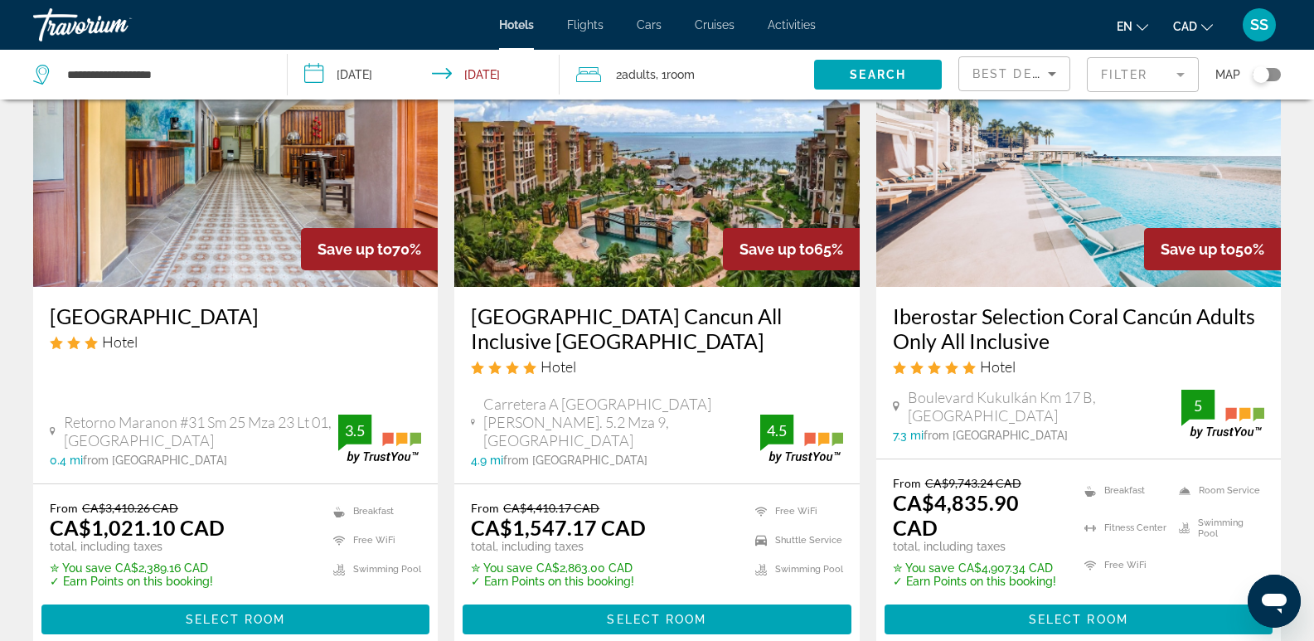
scroll to position [166, 0]
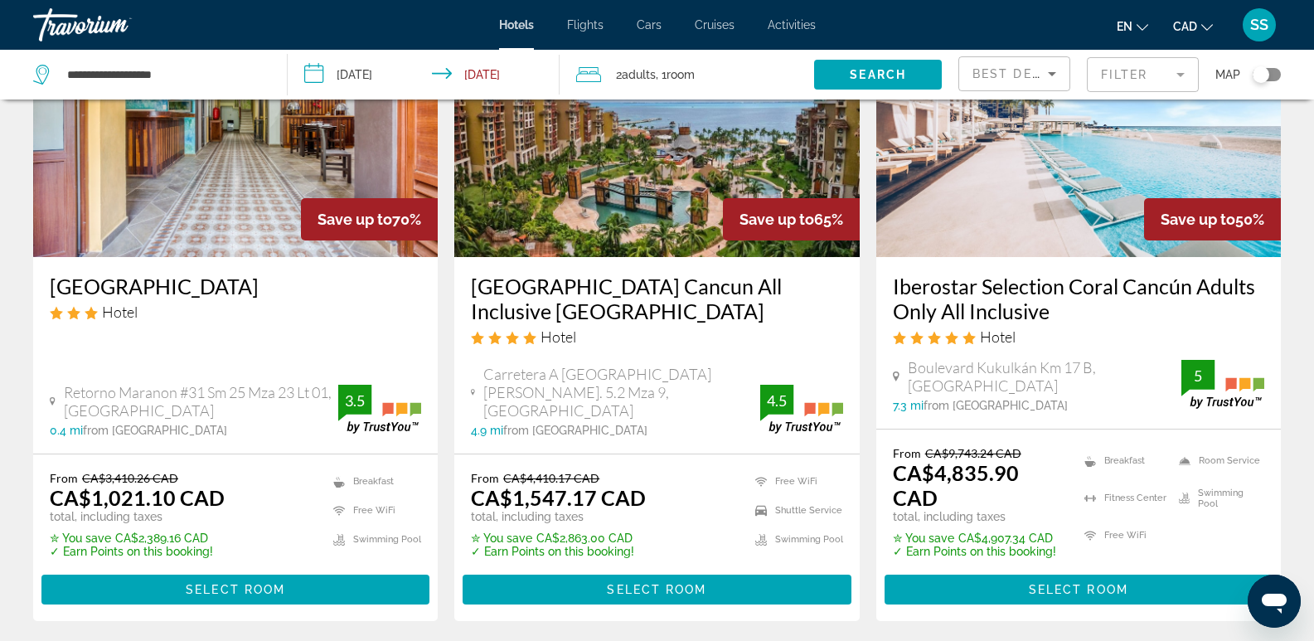
click at [1026, 306] on h3 "Iberostar Selection Coral Cancún Adults Only All Inclusive" at bounding box center [1078, 299] width 371 height 50
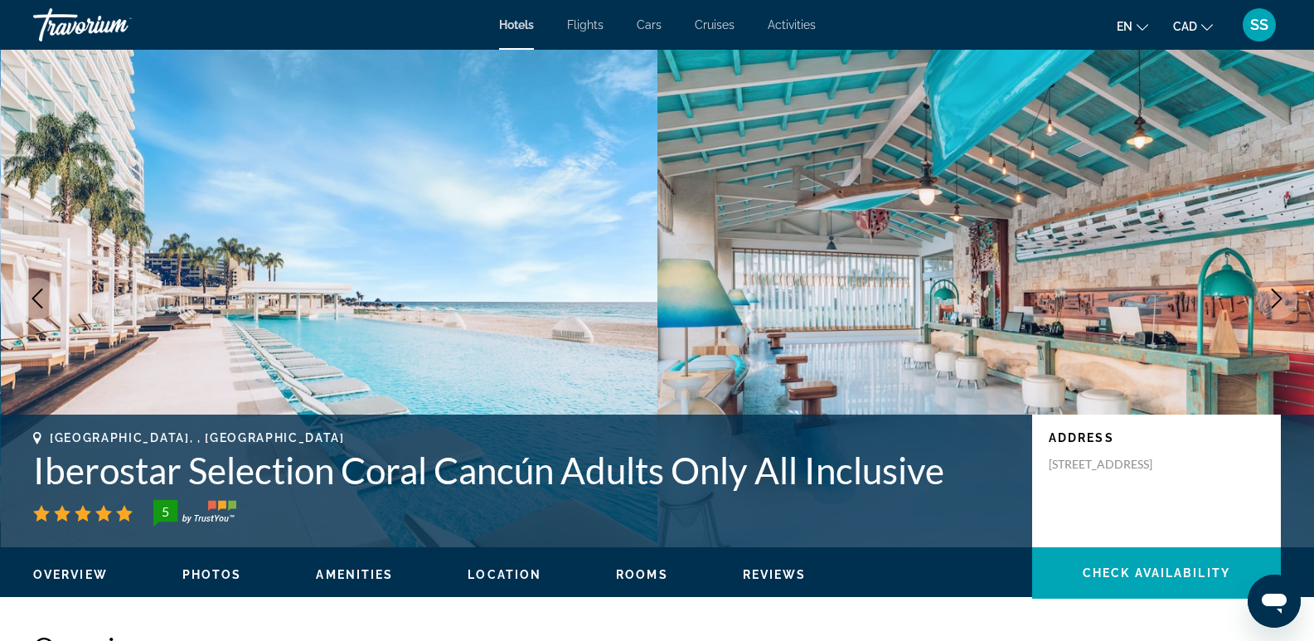
click at [1274, 303] on icon "Next image" at bounding box center [1277, 299] width 20 height 20
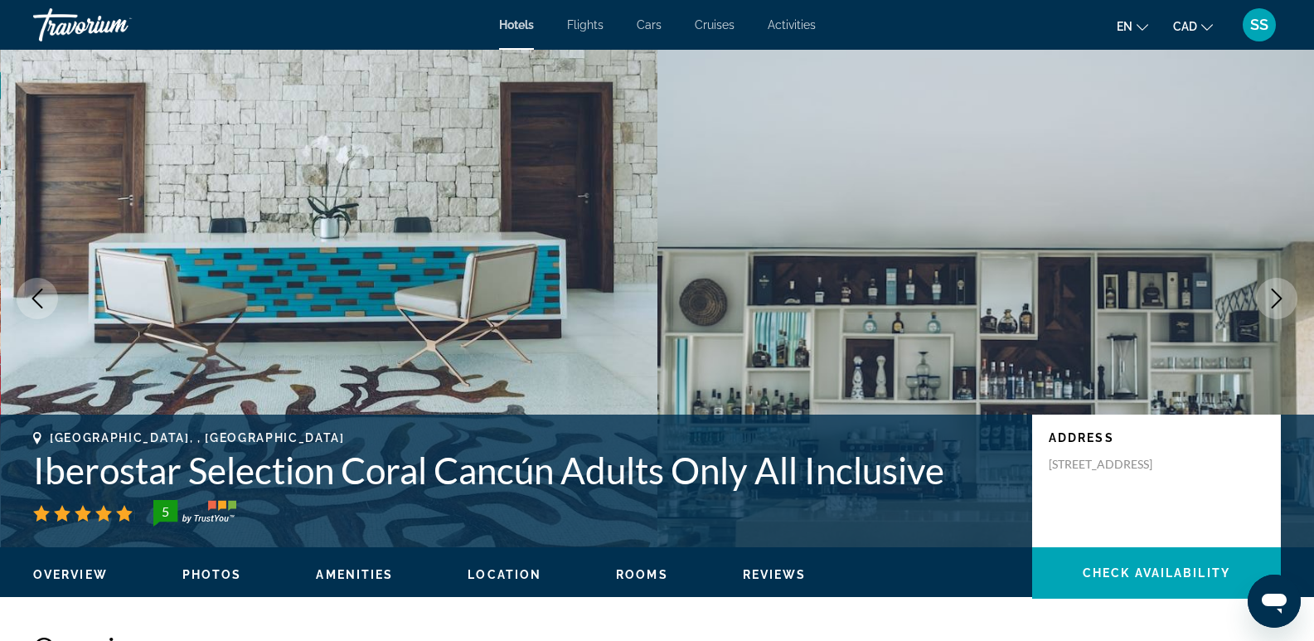
click at [36, 306] on icon "Previous image" at bounding box center [37, 299] width 20 height 20
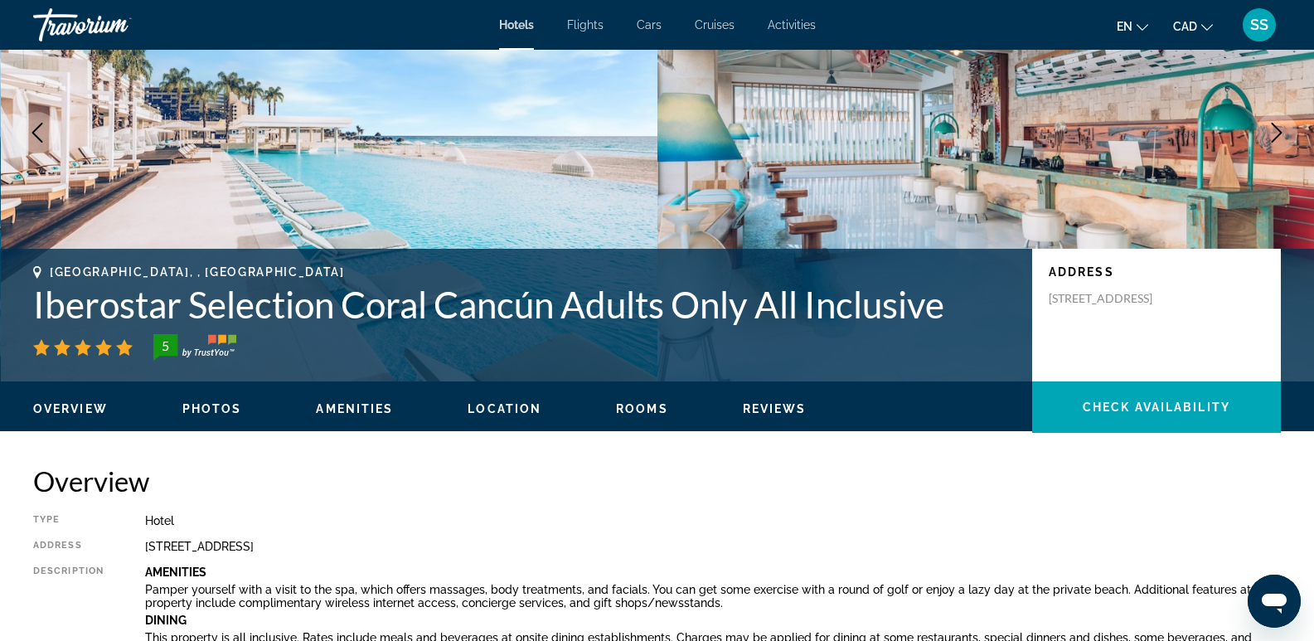
scroll to position [580, 0]
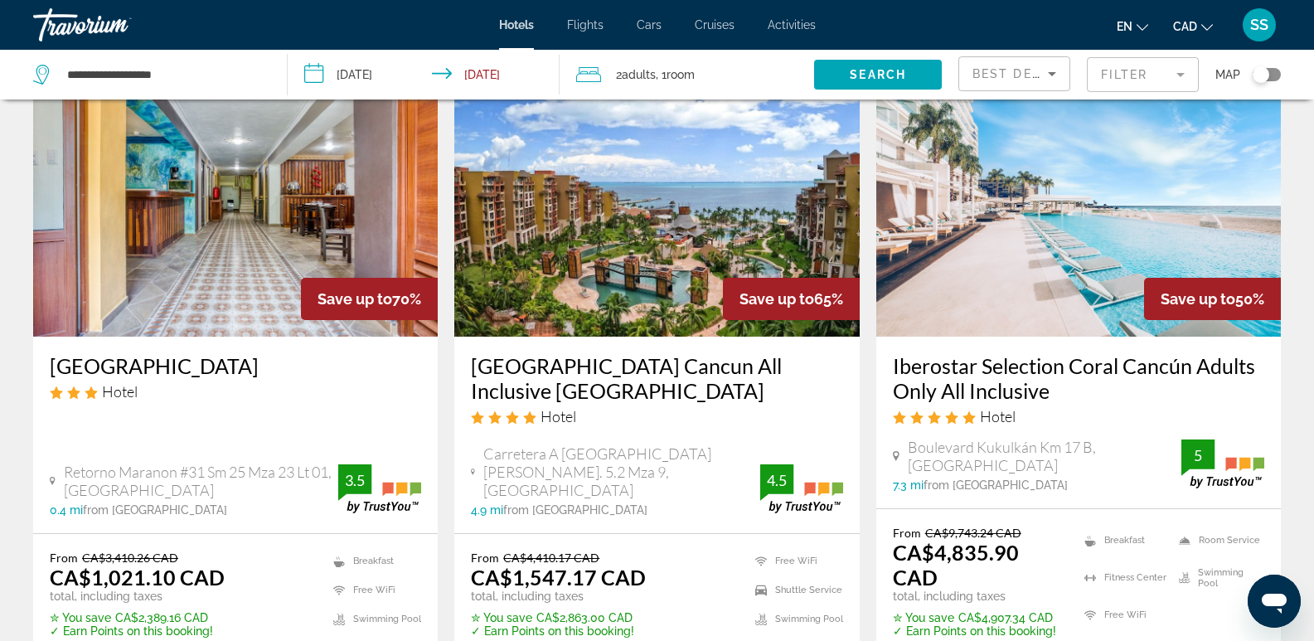
scroll to position [83, 0]
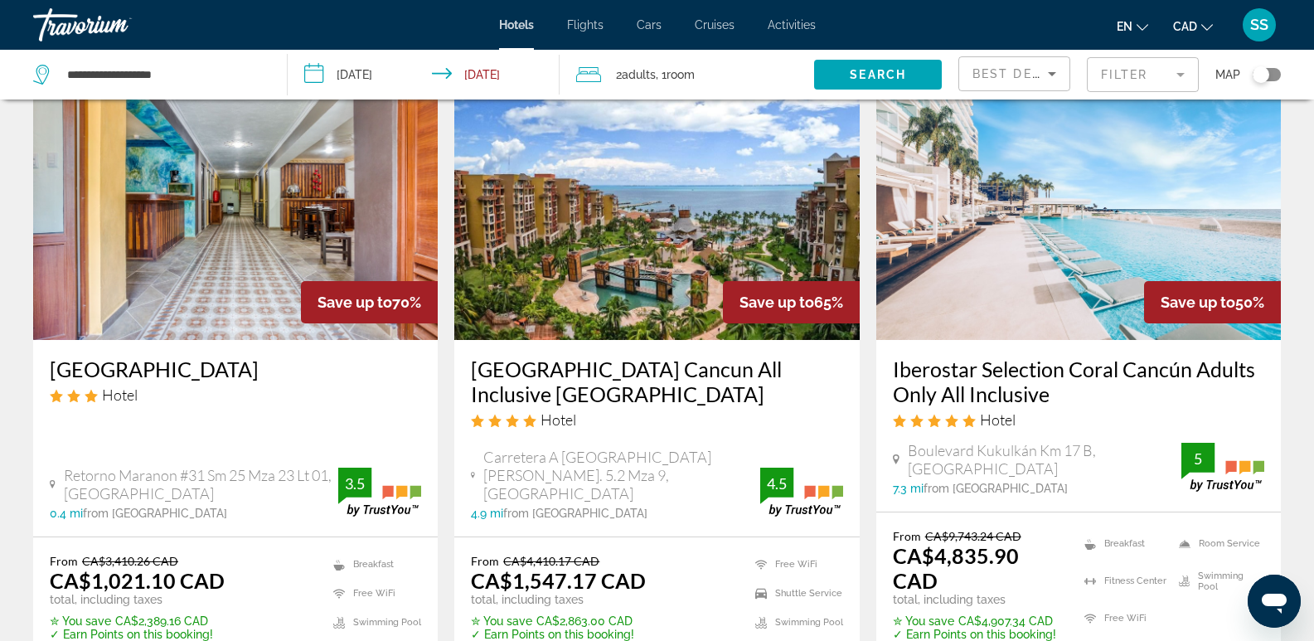
click at [387, 76] on input "**********" at bounding box center [427, 77] width 278 height 55
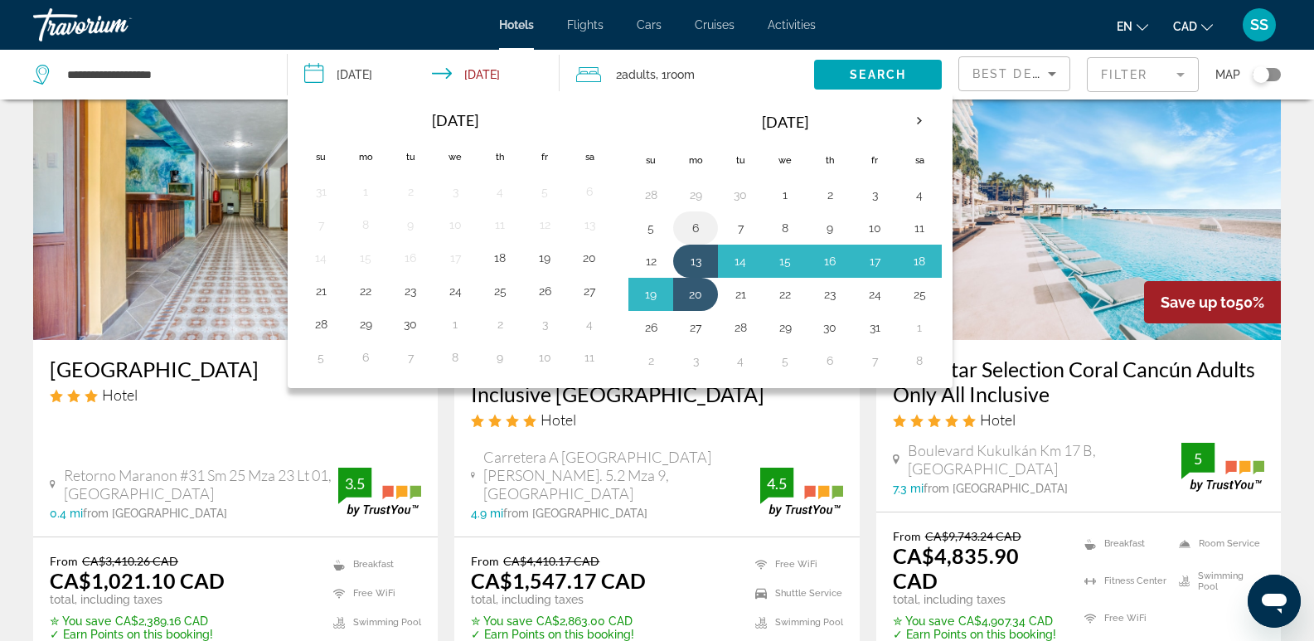
drag, startPoint x: 695, startPoint y: 216, endPoint x: 702, endPoint y: 228, distance: 14.5
click at [695, 216] on td "6" at bounding box center [695, 227] width 45 height 33
click at [697, 254] on button "13" at bounding box center [695, 261] width 27 height 23
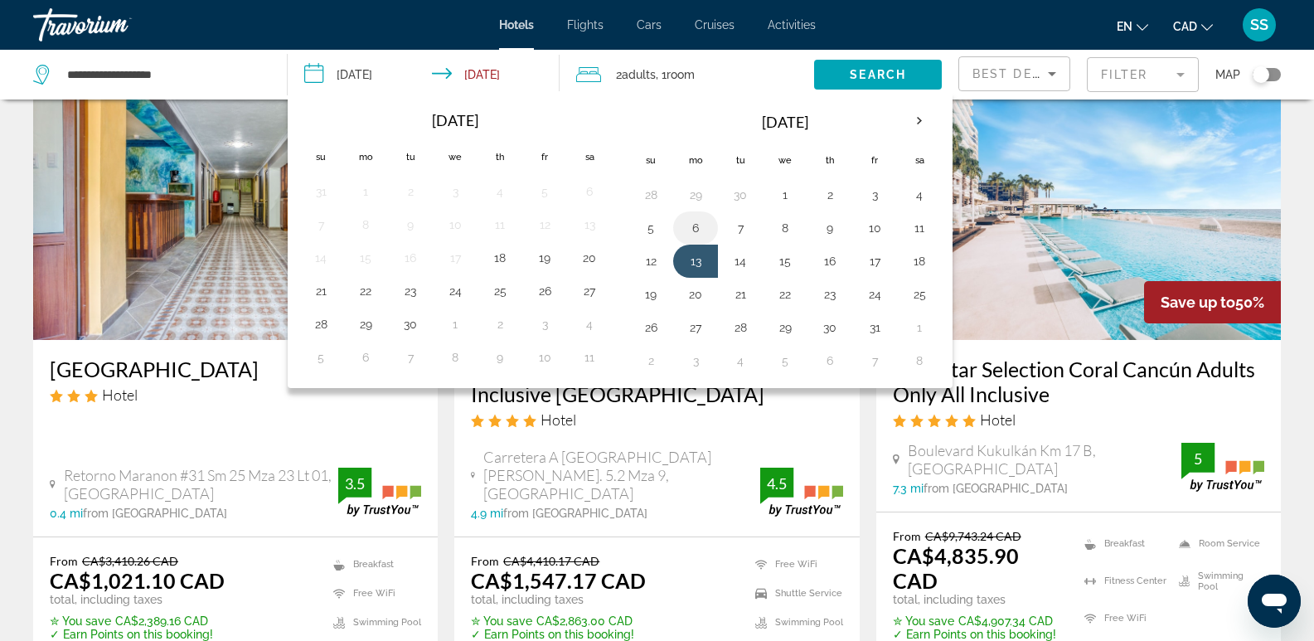
click at [695, 228] on button "6" at bounding box center [695, 227] width 27 height 23
type input "**********"
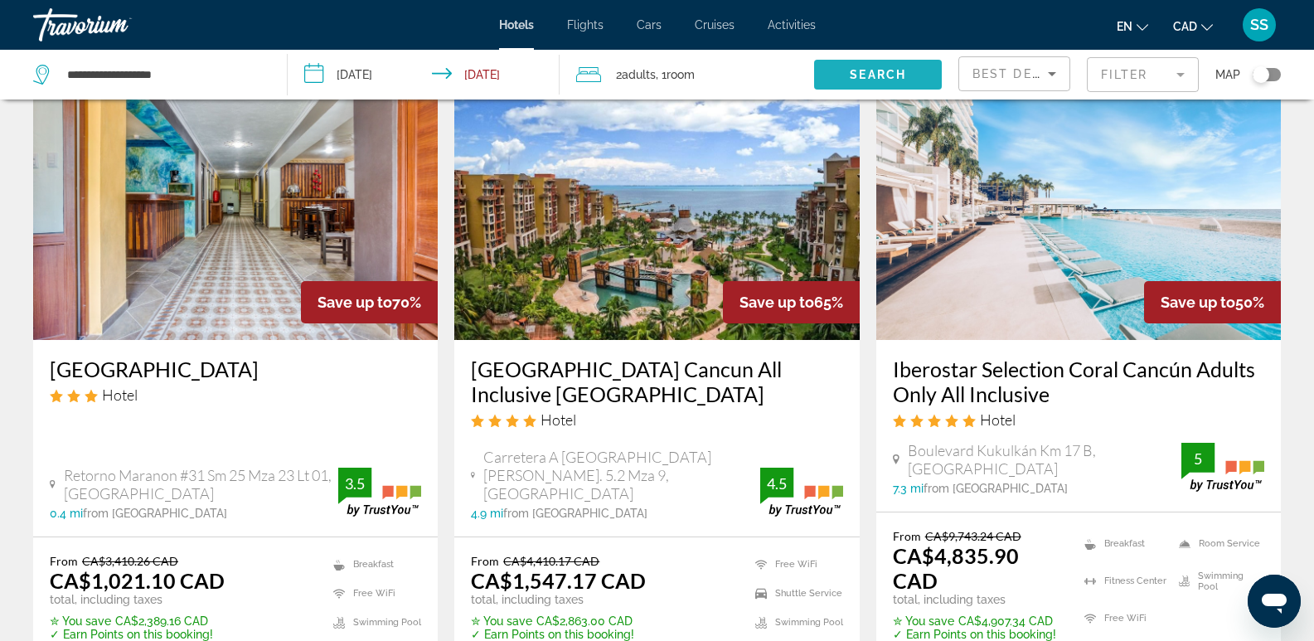
drag, startPoint x: 859, startPoint y: 85, endPoint x: 860, endPoint y: 97, distance: 11.6
click at [859, 87] on span "Search widget" at bounding box center [878, 75] width 128 height 40
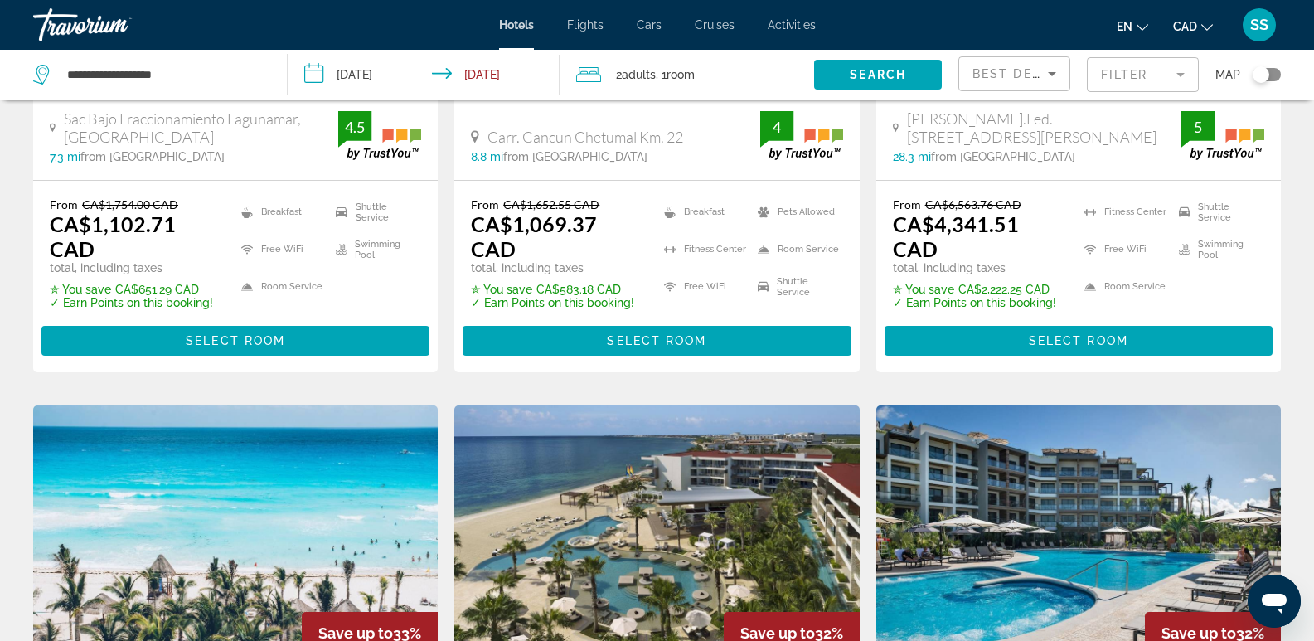
scroll to position [1575, 0]
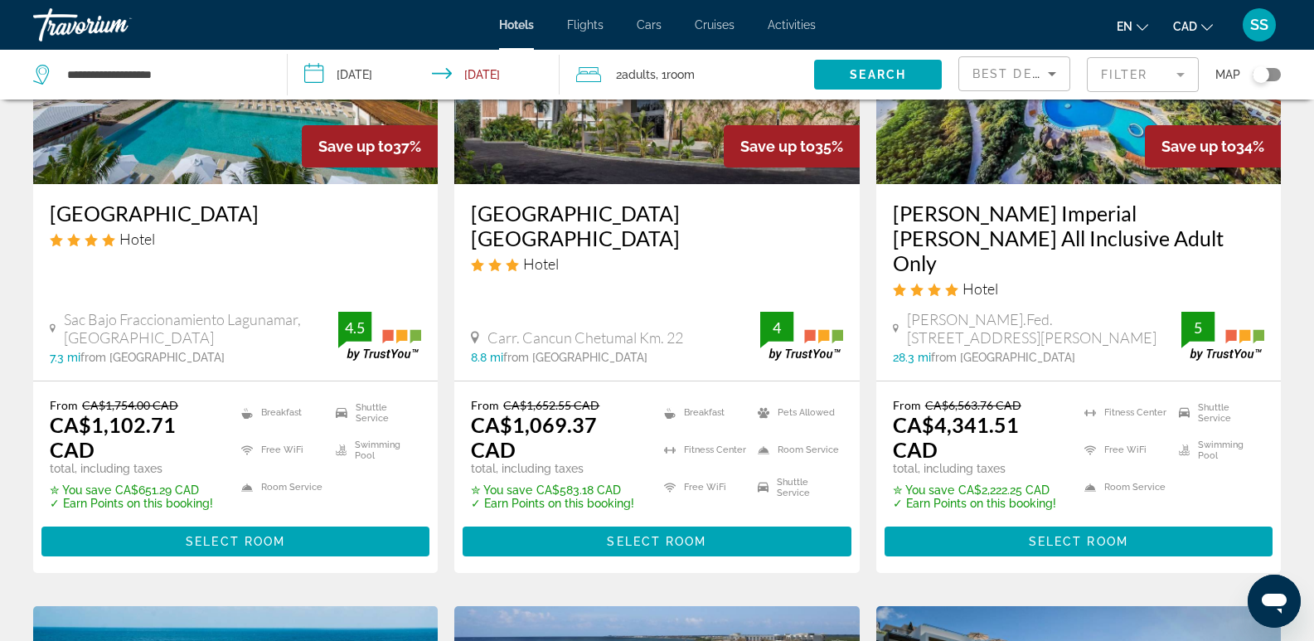
click at [1048, 71] on icon "Sort by" at bounding box center [1052, 74] width 20 height 20
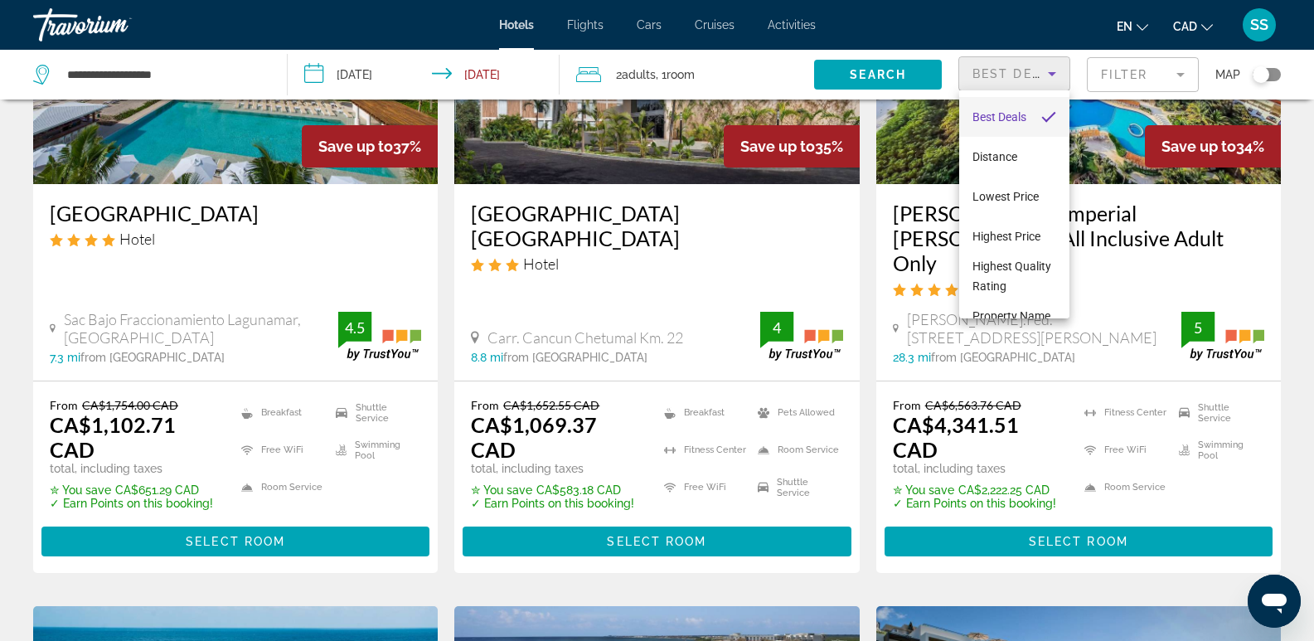
click at [1140, 78] on div at bounding box center [657, 320] width 1314 height 641
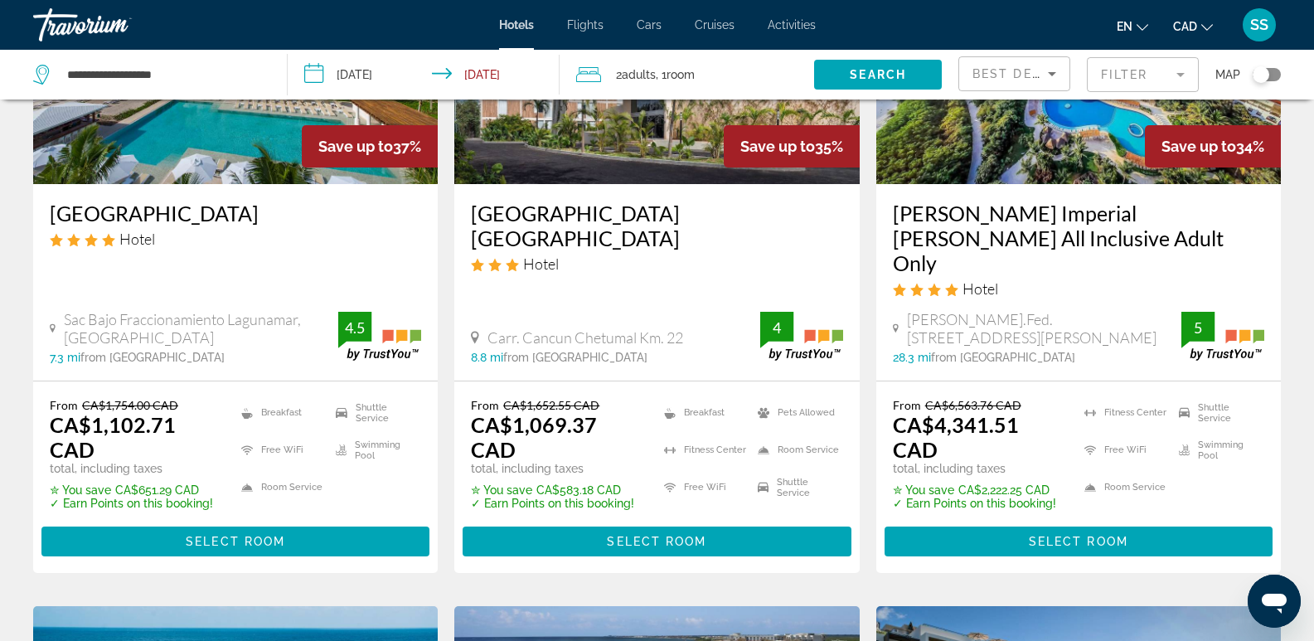
click at [1179, 77] on mat-form-field "Filter" at bounding box center [1143, 74] width 112 height 35
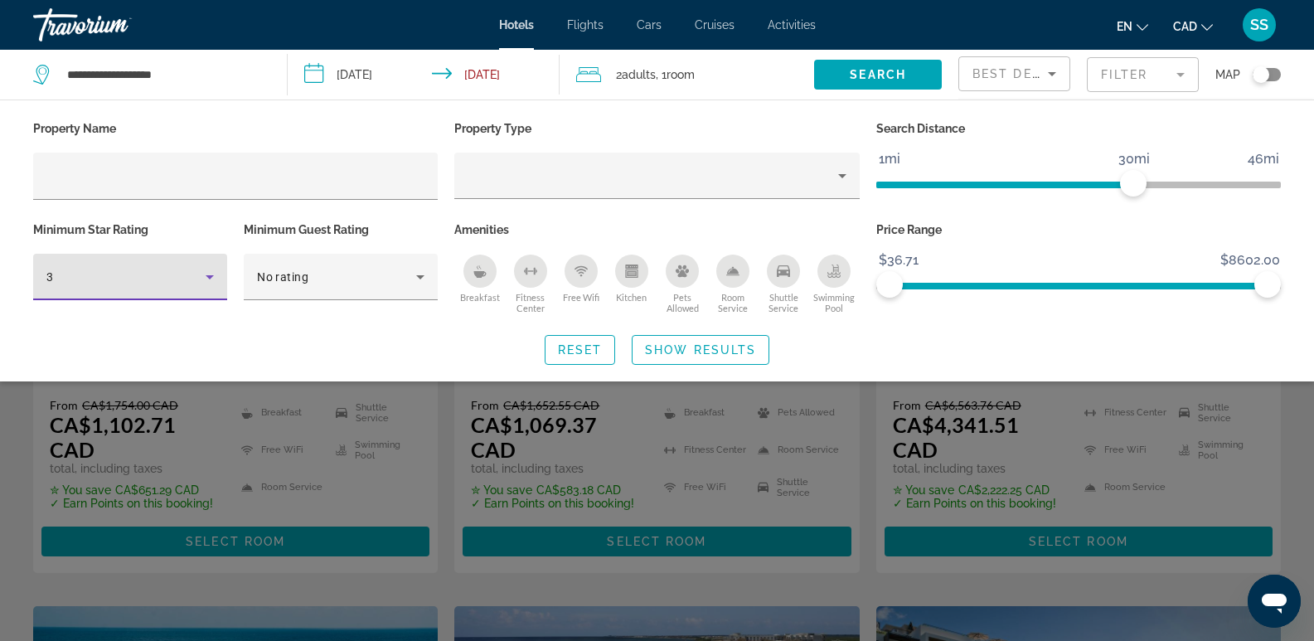
click at [219, 273] on icon "Hotel Filters" at bounding box center [210, 277] width 20 height 20
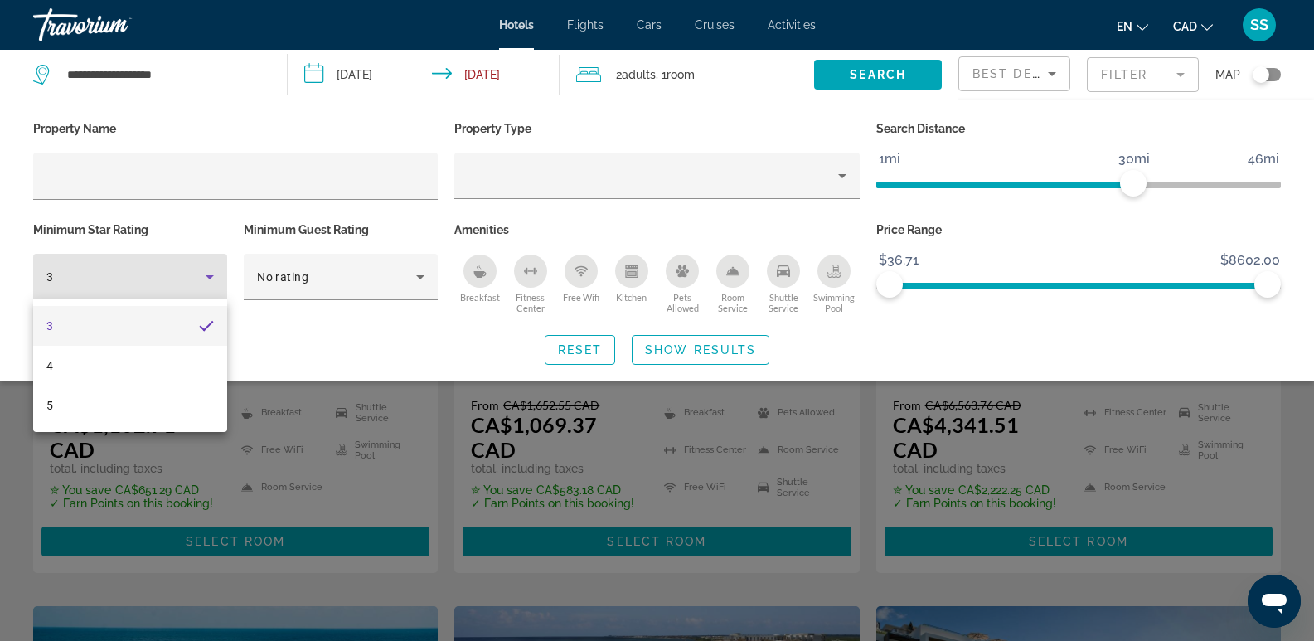
click at [304, 358] on div at bounding box center [657, 320] width 1314 height 641
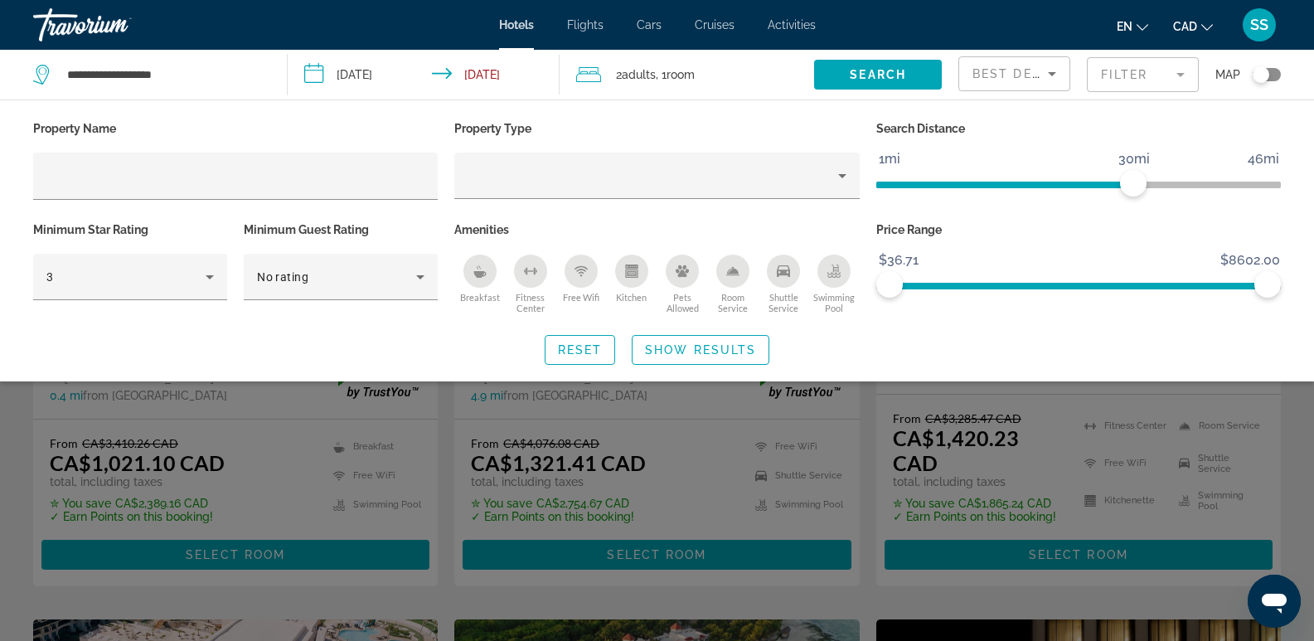
scroll to position [0, 0]
